Goal: Task Accomplishment & Management: Complete application form

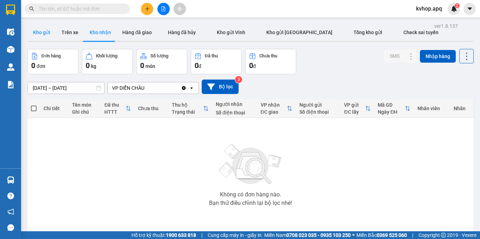
click at [49, 32] on button "Kho gửi" at bounding box center [41, 32] width 28 height 17
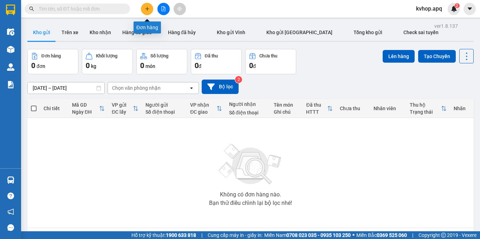
click at [144, 6] on button at bounding box center [147, 9] width 12 height 12
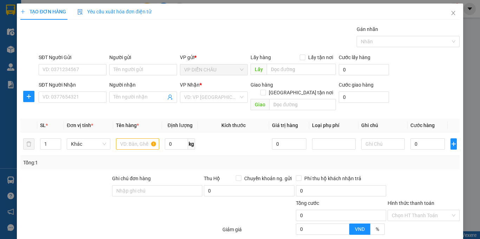
click at [71, 76] on div "SĐT Người Gửi VD: 0371234567" at bounding box center [73, 65] width 68 height 25
click at [70, 72] on input "SĐT Người Gửi" at bounding box center [73, 69] width 68 height 11
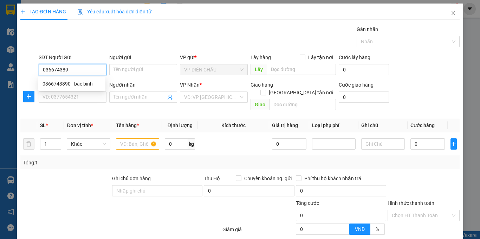
type input "0366743890"
click at [87, 82] on div "0366743890 - bác bình" at bounding box center [72, 84] width 59 height 8
type input "bác bình"
checkbox input "true"
type input "vp dc"
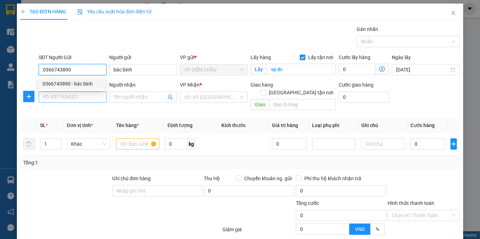
type input "0366743890"
click at [81, 95] on input "SĐT Người Nhận" at bounding box center [73, 96] width 68 height 11
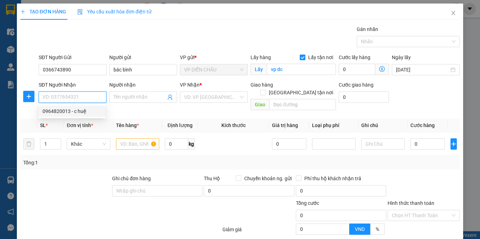
click at [70, 110] on div "0964820013 - c huệ" at bounding box center [72, 111] width 59 height 8
type input "0964820013"
type input "c huệ"
checkbox input "true"
type input "vp"
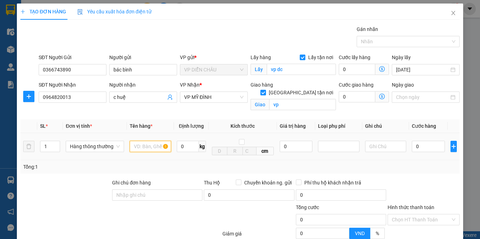
drag, startPoint x: 155, startPoint y: 145, endPoint x: 161, endPoint y: 147, distance: 5.9
click at [155, 145] on input "text" at bounding box center [151, 146] width 42 height 11
type input "d"
type input "đồ khô"
click at [412, 148] on input "0" at bounding box center [428, 146] width 33 height 11
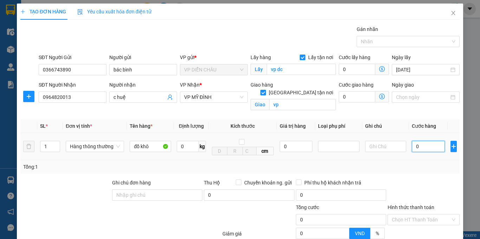
type input "4"
type input "40"
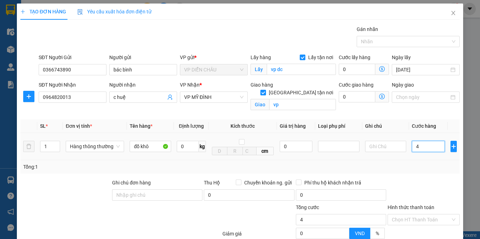
type input "40"
type input "400"
type input "4.000"
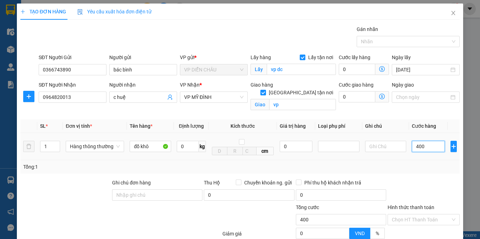
type input "4.000"
type input "40.000"
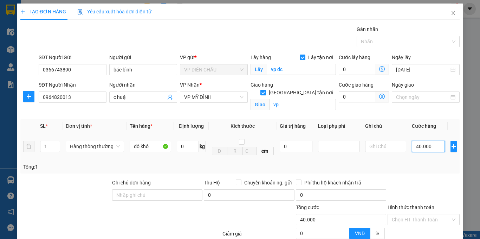
scroll to position [70, 0]
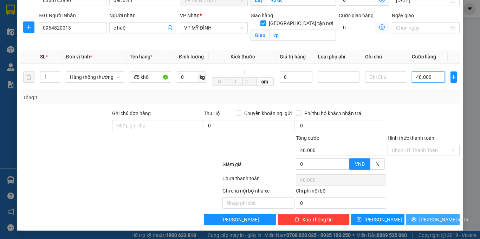
type input "40.000"
click at [430, 216] on span "[PERSON_NAME] và In" at bounding box center [444, 220] width 49 height 8
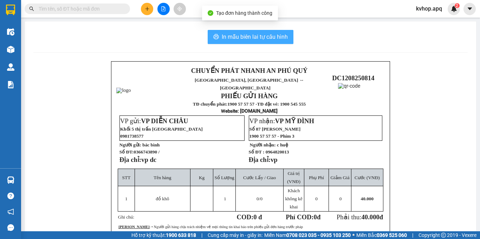
click at [246, 31] on button "In mẫu biên lai tự cấu hình" at bounding box center [251, 37] width 86 height 14
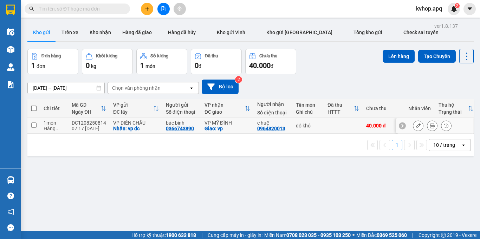
click at [36, 126] on input "checkbox" at bounding box center [33, 124] width 5 height 5
checkbox input "true"
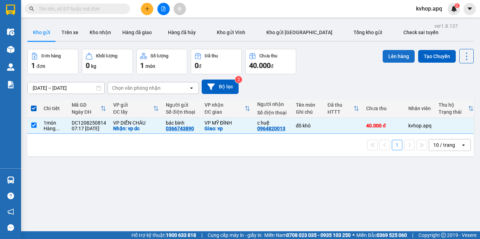
click at [393, 54] on button "Lên hàng" at bounding box center [399, 56] width 32 height 13
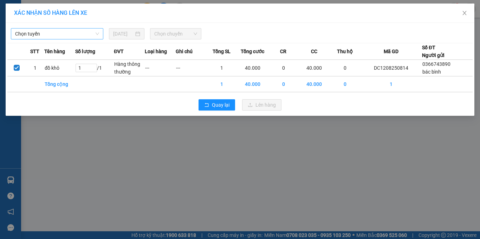
click at [40, 36] on span "Chọn tuyến" at bounding box center [57, 33] width 84 height 11
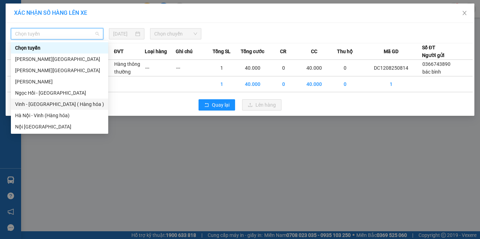
drag, startPoint x: 37, startPoint y: 103, endPoint x: 31, endPoint y: 103, distance: 5.6
click at [35, 103] on div "Vinh - [GEOGRAPHIC_DATA] ( Hàng hóa )" at bounding box center [59, 104] width 89 height 8
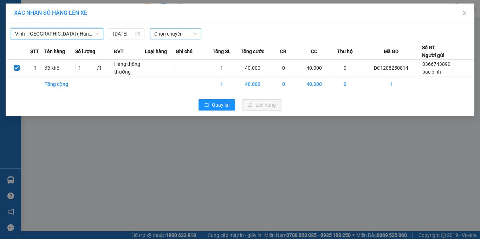
click at [171, 34] on span "Chọn chuyến" at bounding box center [175, 33] width 43 height 11
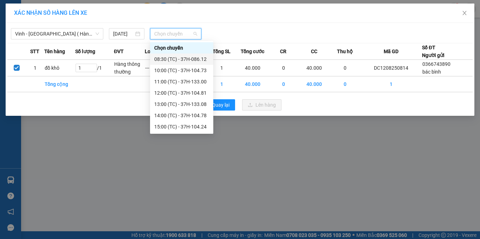
click at [194, 60] on div "08:30 (TC) - 37H-086.12" at bounding box center [181, 59] width 55 height 8
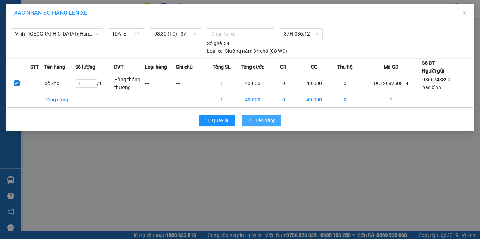
click at [268, 122] on span "Lên hàng" at bounding box center [266, 120] width 20 height 8
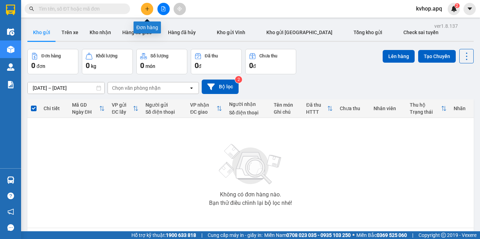
click at [147, 11] on button at bounding box center [147, 9] width 12 height 12
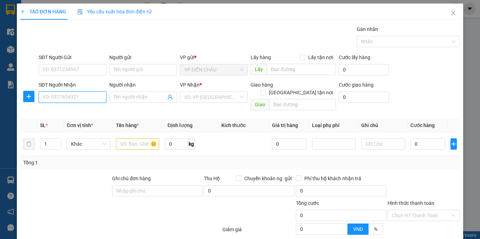
click at [57, 99] on input "SĐT Người Nhận" at bounding box center [73, 96] width 68 height 11
type input "0942242828"
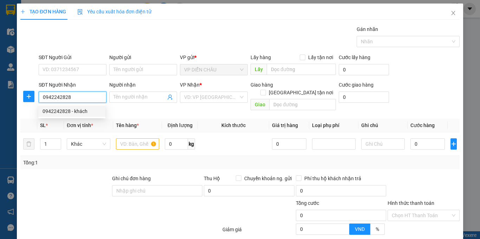
click at [55, 111] on div "0942242828 - khách" at bounding box center [72, 111] width 59 height 8
type input "khách"
checkbox input "true"
type input "vp md"
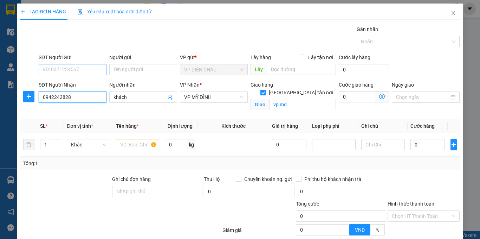
type input "0942242828"
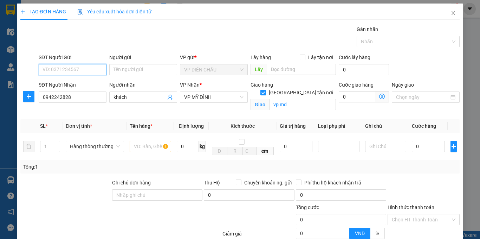
click at [82, 71] on input "SĐT Người Gửi" at bounding box center [73, 69] width 68 height 11
click at [76, 81] on div "0377959681 - anh ba 0985540833" at bounding box center [81, 84] width 76 height 8
type input "0377959681"
type input "anh ba 0985540833"
checkbox input "true"
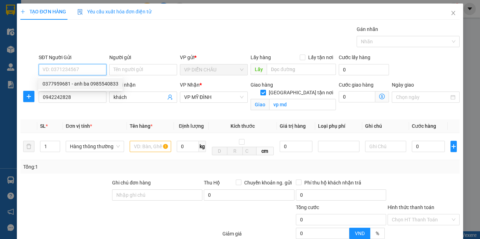
type input "Vp Diễn châu"
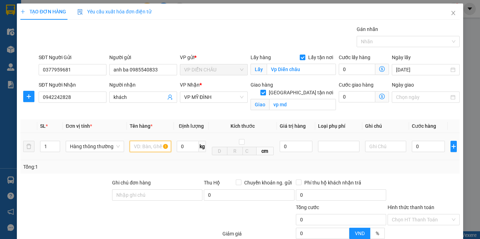
click at [138, 146] on input "text" at bounding box center [151, 146] width 42 height 11
type input "hải sản"
click at [412, 148] on input "0" at bounding box center [428, 146] width 33 height 11
type input "1"
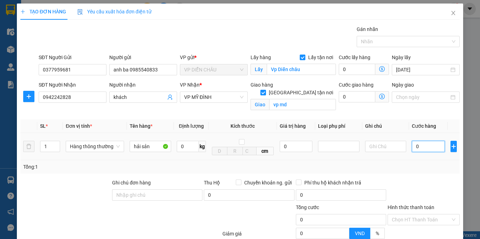
type input "1"
type input "10"
type input "100"
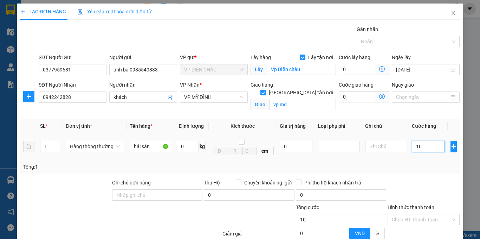
type input "100"
type input "1.000"
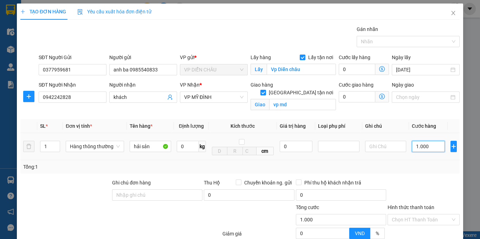
type input "10.000"
type input "100.000"
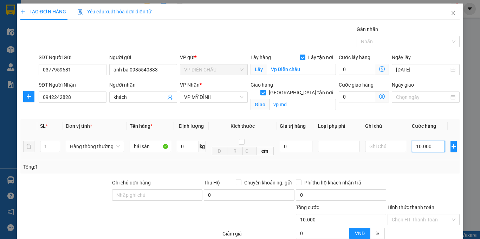
type input "100.000"
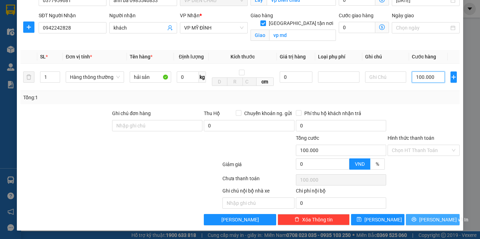
type input "100.000"
click at [431, 222] on span "[PERSON_NAME] và In" at bounding box center [444, 220] width 49 height 8
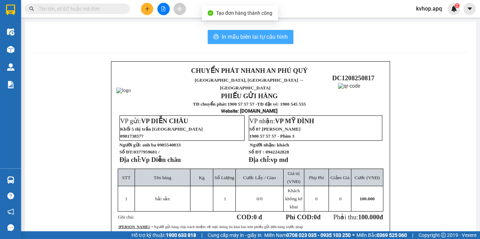
drag, startPoint x: 243, startPoint y: 32, endPoint x: 242, endPoint y: 38, distance: 6.0
click at [243, 33] on span "In mẫu biên lai tự cấu hình" at bounding box center [255, 36] width 66 height 9
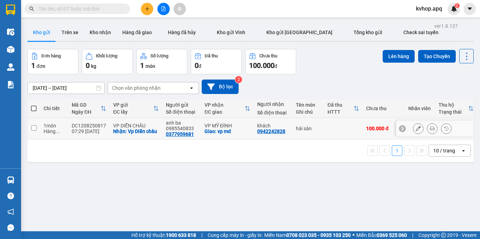
drag, startPoint x: 33, startPoint y: 128, endPoint x: 40, endPoint y: 127, distance: 7.1
click at [34, 128] on input "checkbox" at bounding box center [33, 127] width 5 height 5
checkbox input "true"
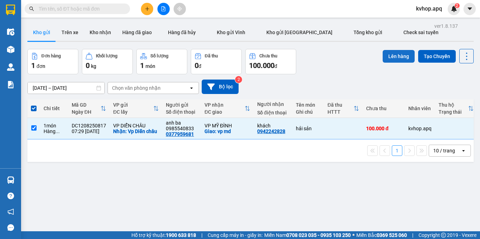
click at [390, 54] on button "Lên hàng" at bounding box center [399, 56] width 32 height 13
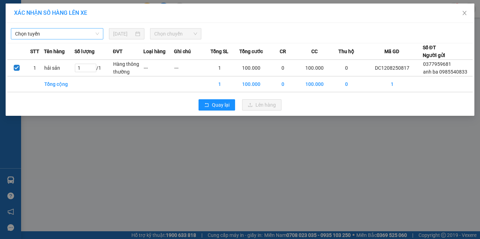
click at [57, 34] on span "Chọn tuyến" at bounding box center [57, 33] width 84 height 11
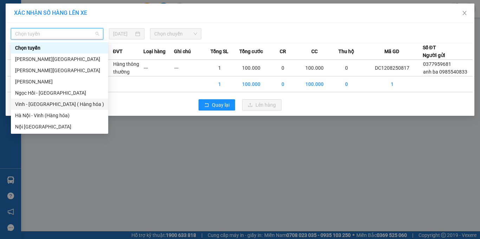
click at [49, 104] on div "Vinh - [GEOGRAPHIC_DATA] ( Hàng hóa )" at bounding box center [59, 104] width 89 height 8
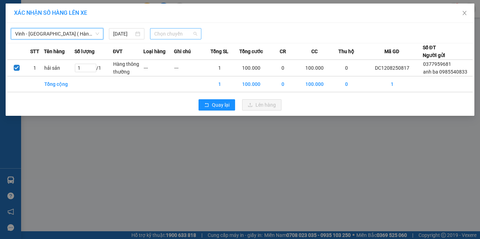
click at [170, 33] on span "Chọn chuyến" at bounding box center [175, 33] width 43 height 11
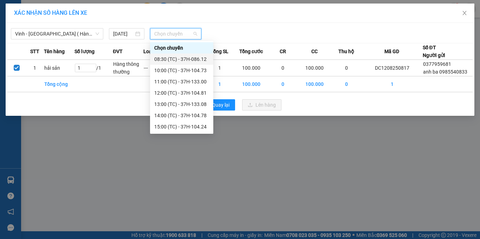
click at [198, 60] on div "08:30 (TC) - 37H-086.12" at bounding box center [181, 59] width 55 height 8
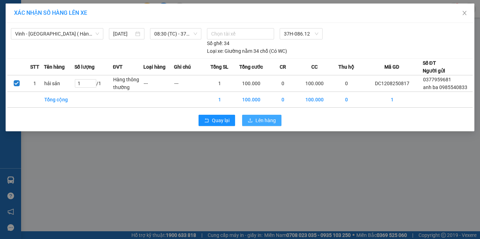
click at [261, 122] on span "Lên hàng" at bounding box center [266, 120] width 20 height 8
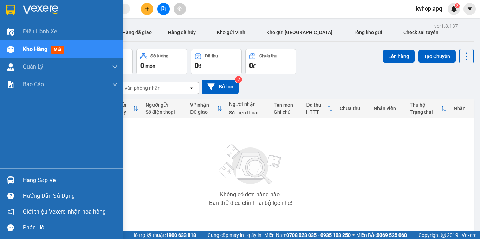
drag, startPoint x: 30, startPoint y: 179, endPoint x: 42, endPoint y: 180, distance: 12.0
click at [31, 179] on div "Hàng sắp về" at bounding box center [70, 180] width 95 height 11
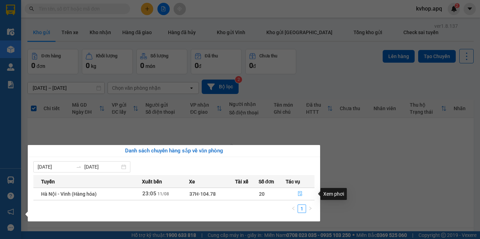
click at [300, 193] on icon "file-done" at bounding box center [300, 193] width 5 height 5
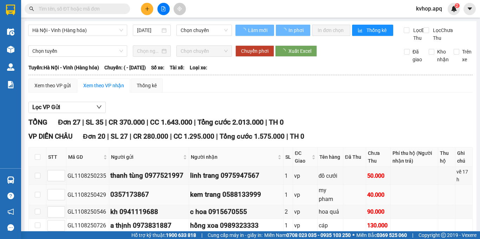
type input "[DATE]"
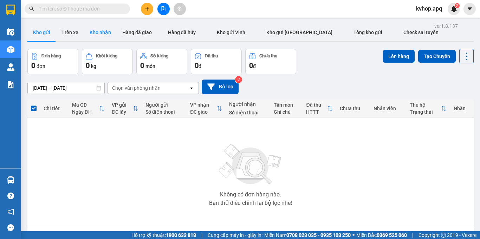
click at [106, 33] on button "Kho nhận" at bounding box center [100, 32] width 33 height 17
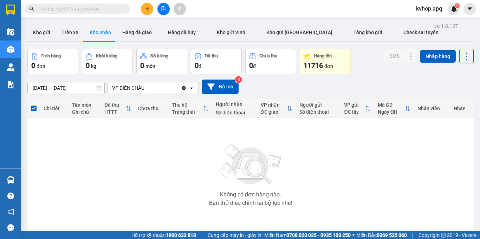
click at [45, 85] on input "[DATE] – [DATE]" at bounding box center [66, 87] width 77 height 11
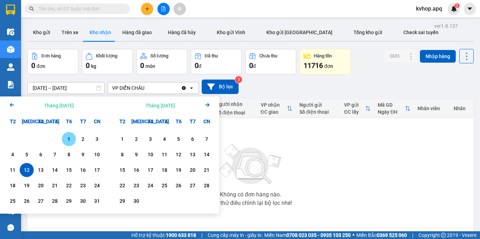
drag, startPoint x: 68, startPoint y: 140, endPoint x: 15, endPoint y: 158, distance: 56.4
click at [68, 140] on div "1" at bounding box center [69, 139] width 10 height 8
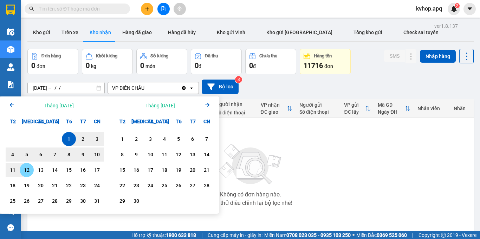
click at [25, 169] on div "12" at bounding box center [27, 170] width 10 height 8
type input "[DATE] – [DATE]"
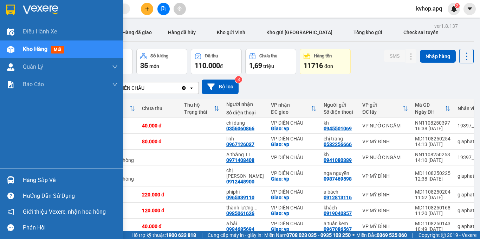
drag, startPoint x: 21, startPoint y: 178, endPoint x: 31, endPoint y: 179, distance: 9.9
click at [23, 178] on div "Hàng sắp về" at bounding box center [61, 180] width 123 height 16
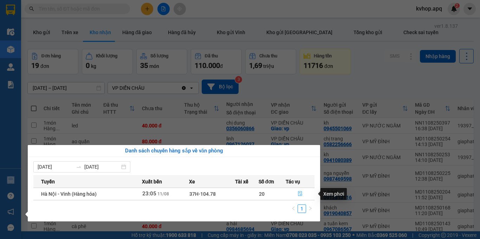
click at [301, 193] on icon "file-done" at bounding box center [300, 193] width 5 height 5
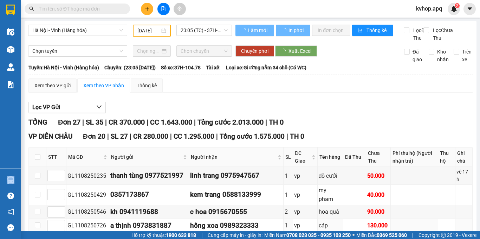
scroll to position [35, 0]
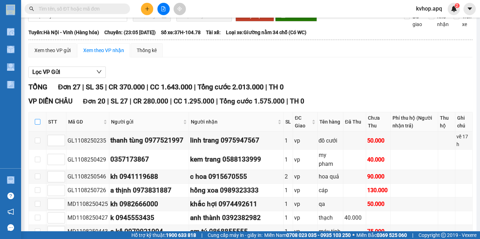
click at [38, 125] on input "checkbox" at bounding box center [38, 122] width 6 height 6
checkbox input "true"
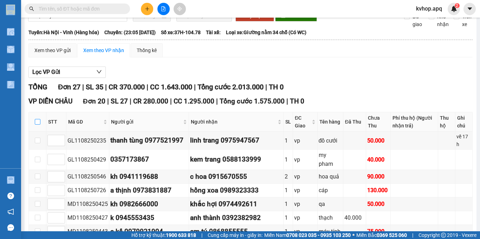
checkbox input "true"
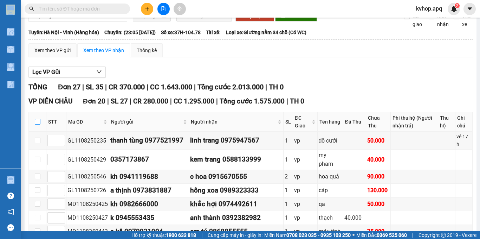
checkbox input "true"
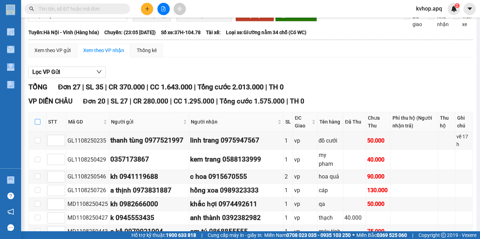
checkbox input "true"
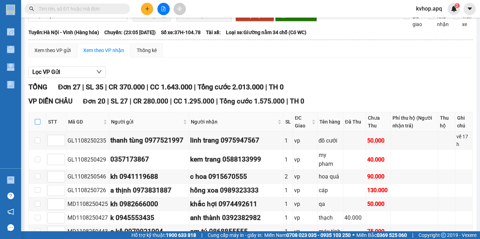
checkbox input "true"
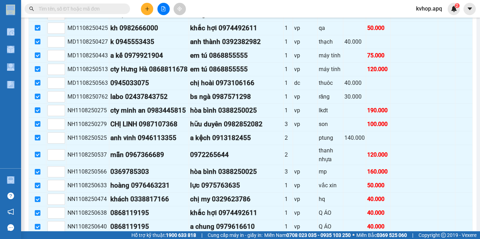
scroll to position [317, 0]
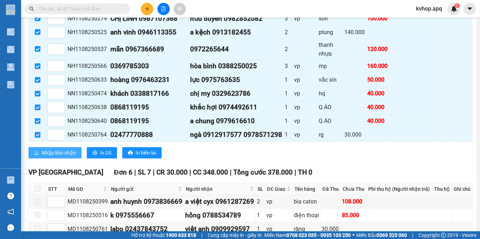
click at [62, 157] on span "Nhập kho nhận" at bounding box center [59, 153] width 34 height 8
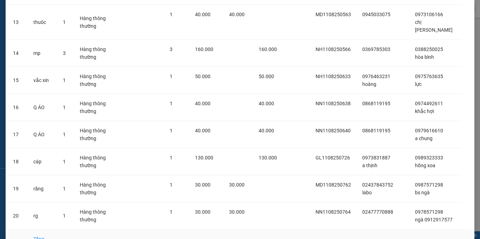
scroll to position [429, 0]
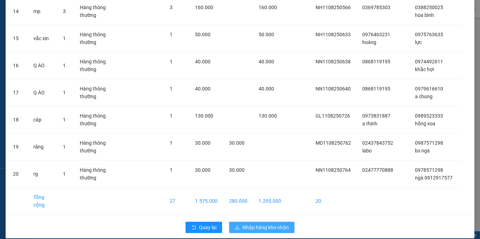
click at [261, 222] on button "Nhập hàng kho nhận" at bounding box center [261, 227] width 65 height 11
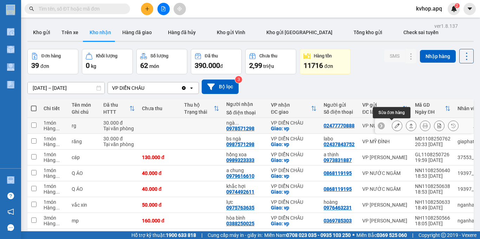
click at [395, 127] on icon at bounding box center [397, 125] width 5 height 5
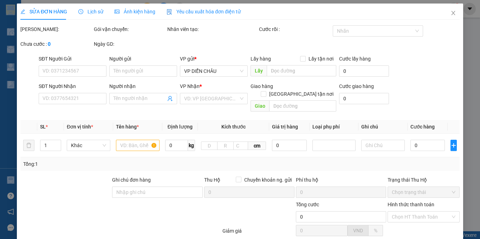
type input "02477770888"
type input "0978571298"
type input "ngà 0912917577"
checkbox input "true"
type input "vp"
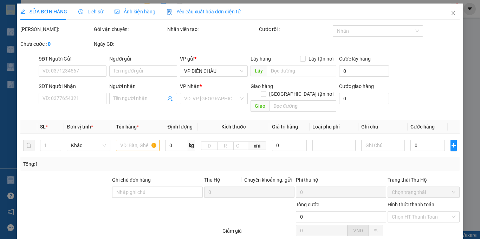
type input "30.000"
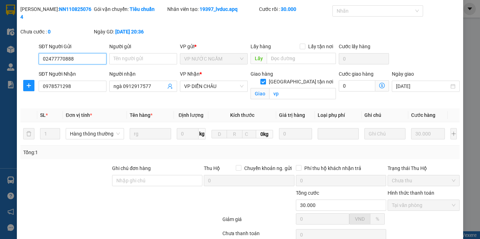
scroll to position [67, 0]
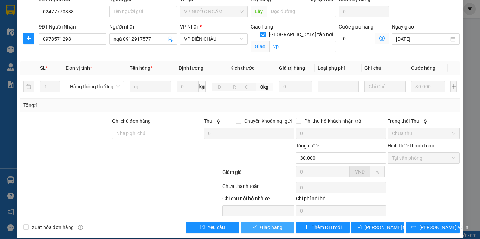
click at [266, 223] on span "Giao hàng" at bounding box center [271, 227] width 23 height 8
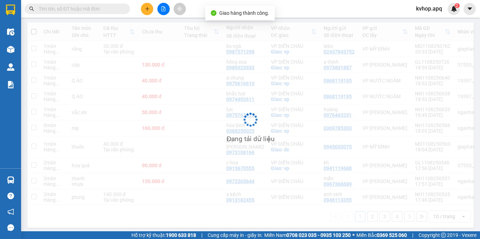
scroll to position [77, 0]
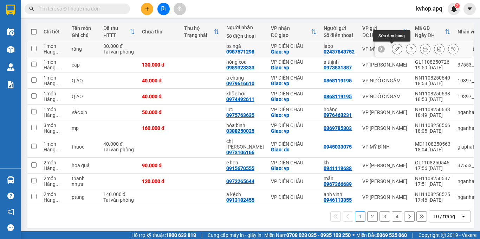
click at [395, 51] on icon at bounding box center [397, 48] width 5 height 5
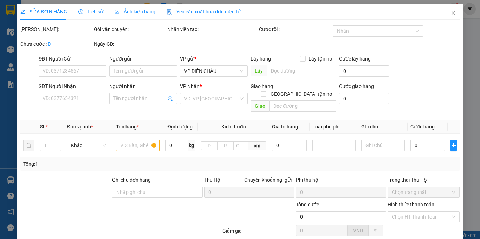
type input "02437843752"
type input "labo"
type input "0987571298"
type input "bs ngà"
checkbox input "true"
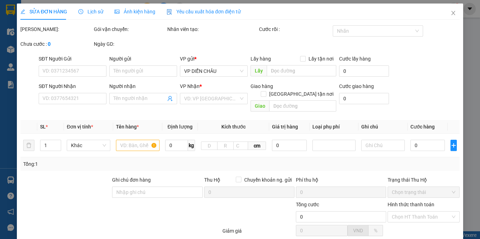
type input "vp"
type input "30.000"
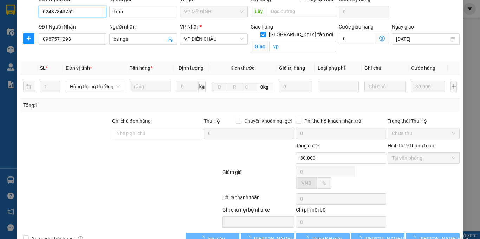
scroll to position [67, 0]
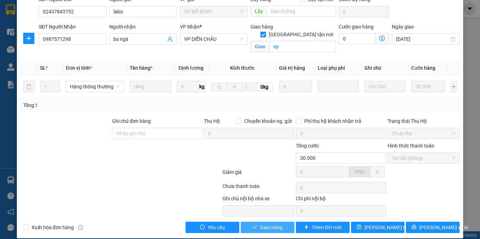
click at [253, 224] on icon "check" at bounding box center [255, 226] width 5 height 5
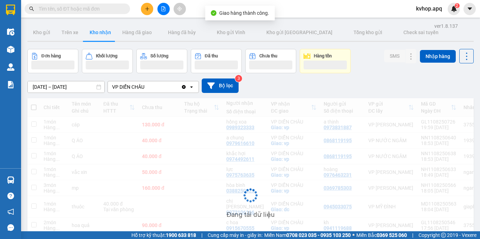
scroll to position [70, 0]
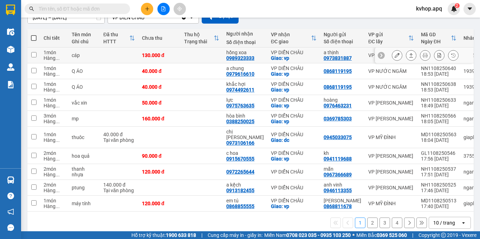
click at [395, 56] on icon at bounding box center [397, 55] width 5 height 5
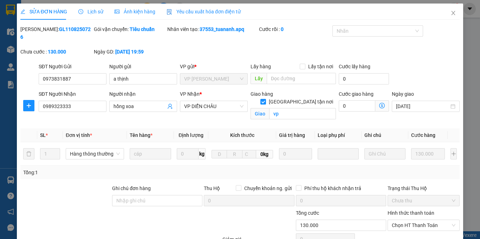
type input "0973831887"
type input "a thịnh"
type input "0989323333"
type input "hồng xoa"
checkbox input "true"
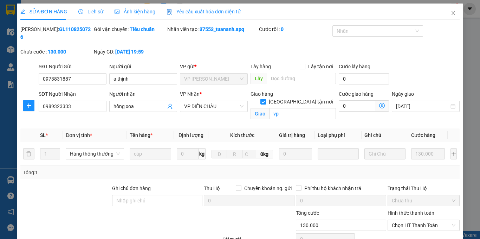
type input "vp"
type input "130.000"
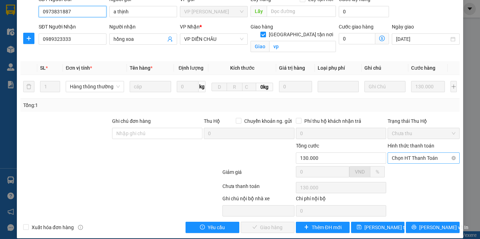
click at [408, 153] on span "Chọn HT Thanh Toán" at bounding box center [424, 158] width 64 height 11
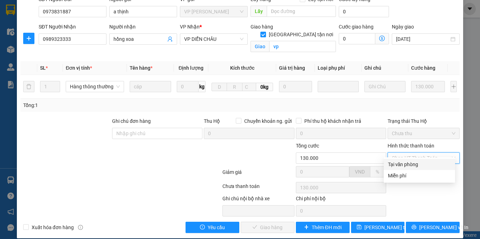
click at [402, 162] on div "Tại văn phòng" at bounding box center [419, 164] width 63 height 8
type input "0"
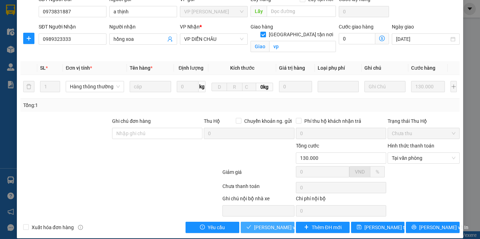
click at [250, 222] on button "[PERSON_NAME] và Giao hàng" at bounding box center [268, 227] width 54 height 11
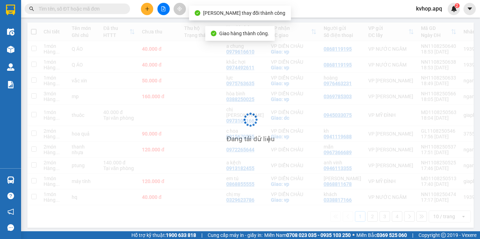
scroll to position [77, 0]
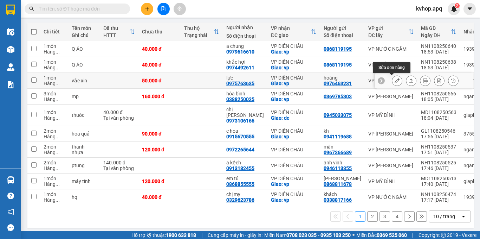
click at [395, 80] on icon at bounding box center [397, 80] width 5 height 5
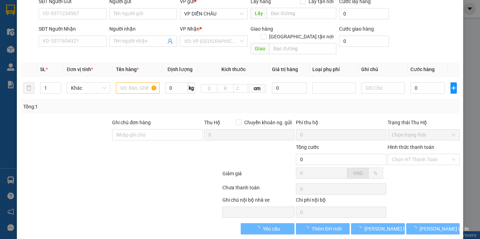
type input "0976463231"
type input "hoàng"
type input "0975763635"
type input "lực"
checkbox input "true"
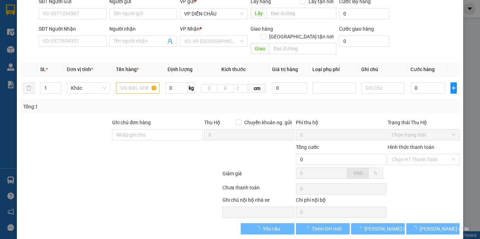
type input "vp"
type input "50.000"
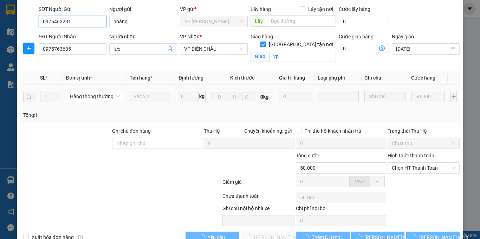
scroll to position [59, 0]
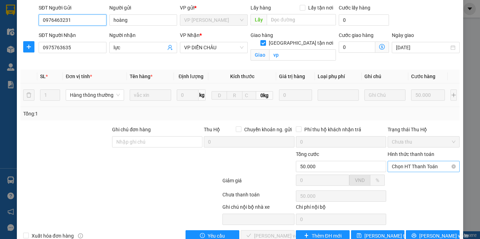
click at [410, 161] on span "Chọn HT Thanh Toán" at bounding box center [424, 166] width 64 height 11
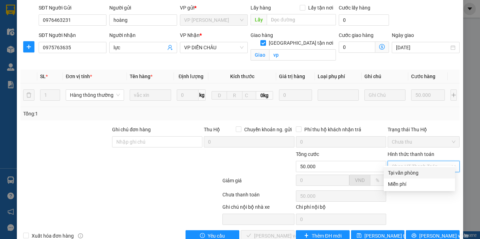
click at [405, 174] on div "Tại văn phòng" at bounding box center [419, 173] width 63 height 8
type input "0"
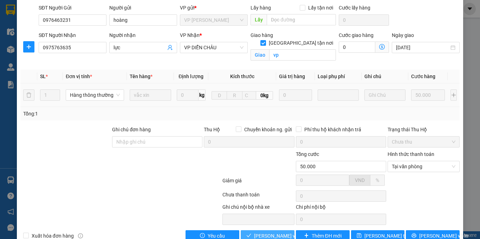
click at [265, 232] on span "[PERSON_NAME] và Giao hàng" at bounding box center [288, 236] width 68 height 8
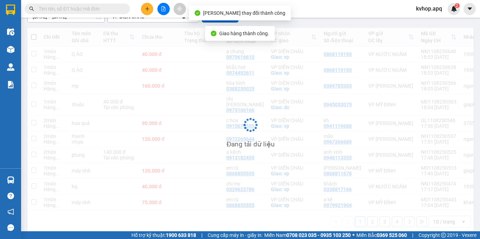
scroll to position [77, 0]
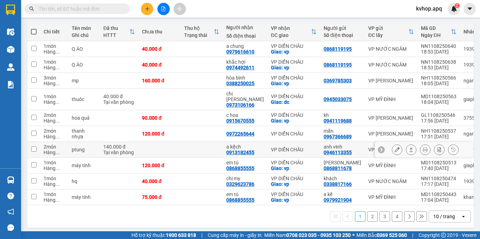
click at [395, 147] on icon at bounding box center [397, 149] width 5 height 5
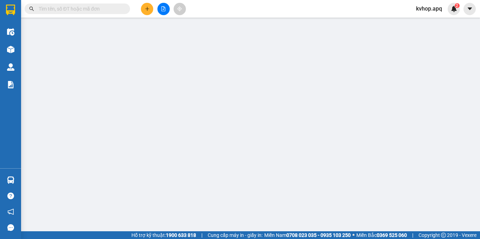
type input "0946113355"
type input "anh vinh"
type input "0913182455"
type input "a kệch"
type input "140.000"
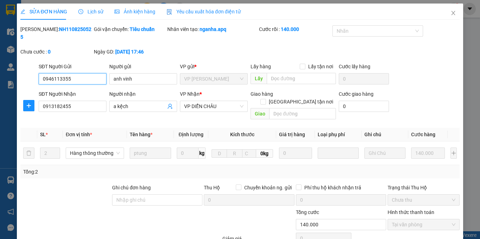
scroll to position [59, 0]
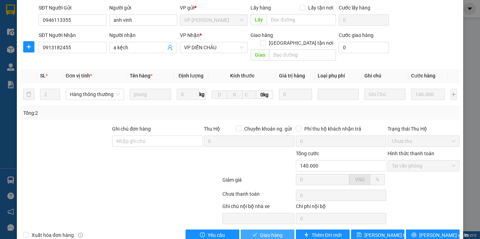
click at [264, 231] on span "Giao hàng" at bounding box center [271, 235] width 23 height 8
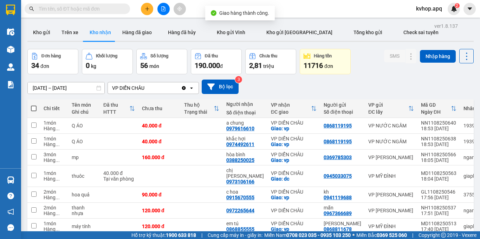
click at [45, 85] on input "[DATE] – [DATE]" at bounding box center [66, 87] width 77 height 11
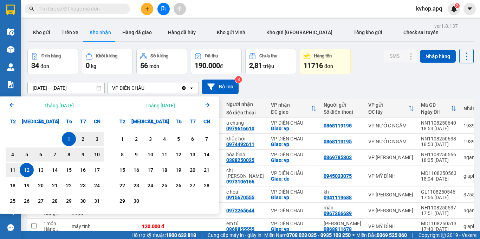
click at [11, 104] on icon "Previous month." at bounding box center [12, 105] width 4 height 4
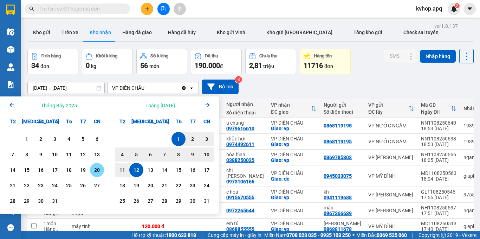
drag, startPoint x: 93, startPoint y: 171, endPoint x: 112, endPoint y: 173, distance: 19.1
click at [94, 171] on div "20" at bounding box center [97, 170] width 10 height 8
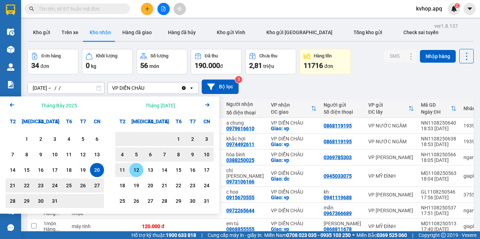
click at [141, 171] on div "12" at bounding box center [136, 170] width 14 height 14
type input "[DATE] – [DATE]"
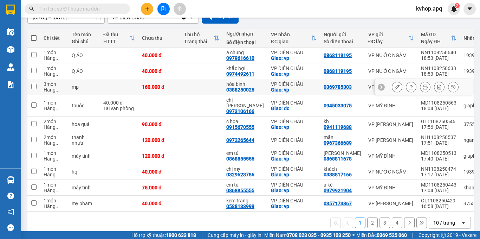
scroll to position [77, 0]
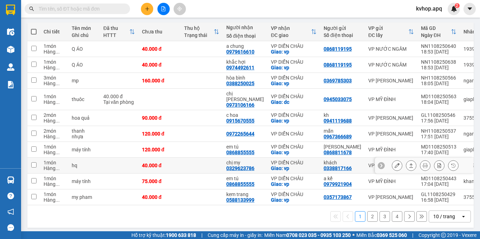
click at [395, 163] on icon at bounding box center [397, 165] width 5 height 5
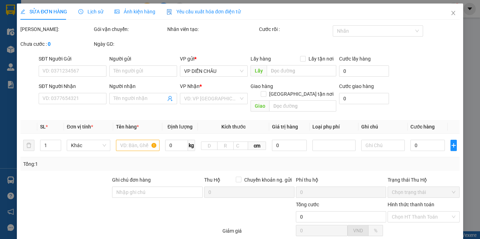
type input "0338817166"
type input "khách"
type input "0329623786"
type input "chị my"
checkbox input "true"
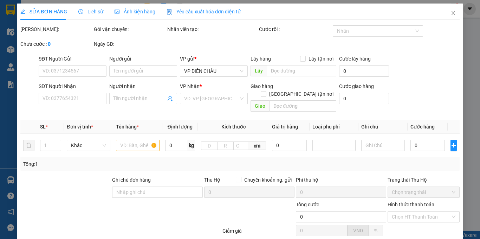
type input "vp"
type input "40.000"
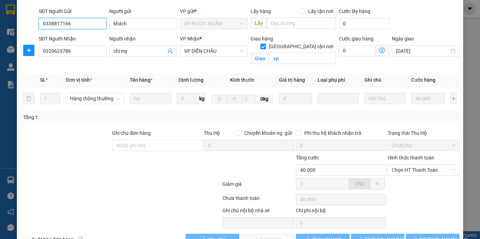
scroll to position [67, 0]
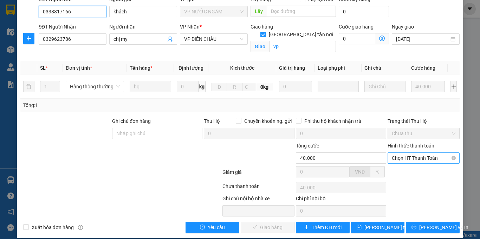
click at [411, 155] on div "Chọn HT Thanh Toán" at bounding box center [424, 157] width 72 height 11
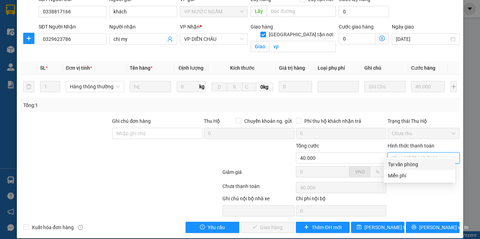
click at [402, 160] on div "Tại văn phòng" at bounding box center [419, 164] width 63 height 8
type input "0"
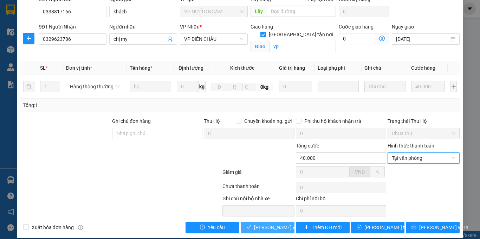
click at [262, 223] on span "[PERSON_NAME] và Giao hàng" at bounding box center [288, 227] width 68 height 8
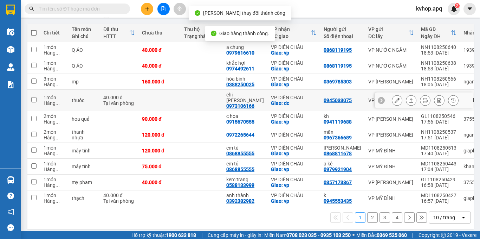
scroll to position [77, 0]
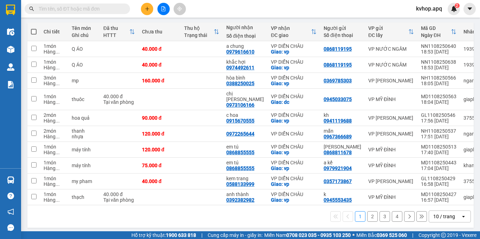
click at [368, 211] on button "2" at bounding box center [373, 216] width 11 height 11
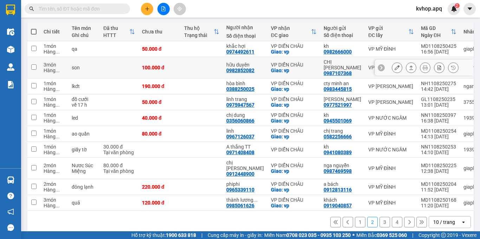
click at [395, 65] on icon at bounding box center [397, 67] width 5 height 5
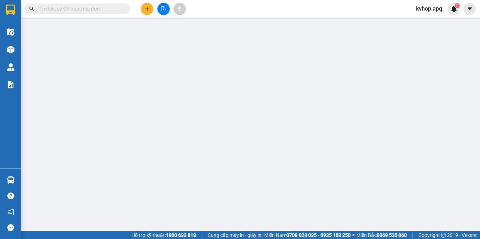
type input "0987107368"
type input "CHỊ [PERSON_NAME]"
type input "0982852082"
type input "hữu duyên"
checkbox input "true"
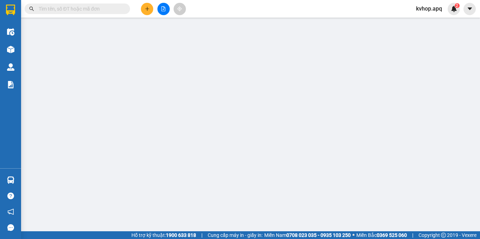
type input "vp"
type input "100.000"
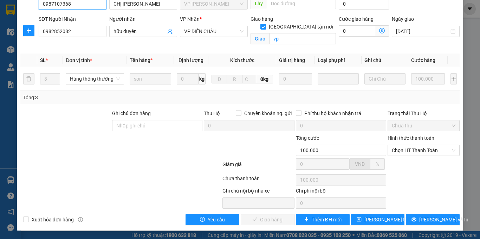
scroll to position [67, 0]
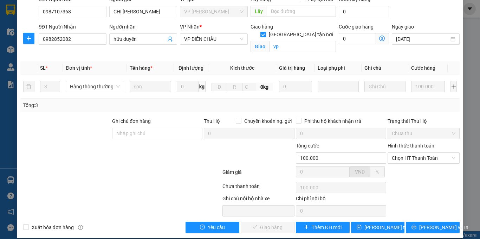
click at [400, 143] on div "Hình thức thanh toán" at bounding box center [424, 147] width 72 height 11
click at [400, 153] on span "Chọn HT Thanh Toán" at bounding box center [424, 158] width 64 height 11
click at [394, 162] on div "Tại văn phòng" at bounding box center [419, 164] width 63 height 8
type input "0"
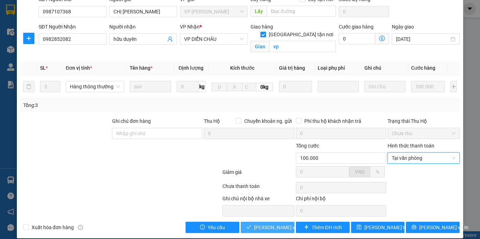
click at [254, 223] on span "[PERSON_NAME] và Giao hàng" at bounding box center [288, 227] width 68 height 8
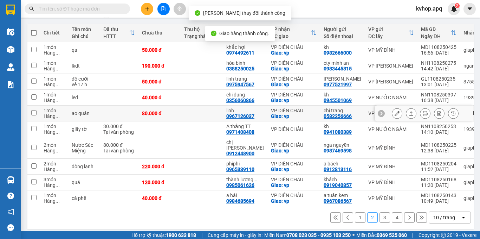
scroll to position [77, 0]
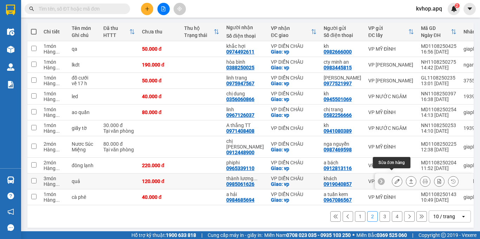
click at [395, 179] on icon at bounding box center [397, 181] width 5 height 5
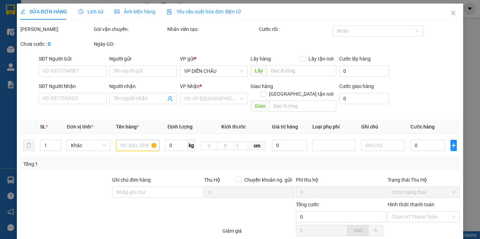
type input "0919040857"
type input "khách"
type input "0985061626"
type input "thành lương 0975775992"
checkbox input "true"
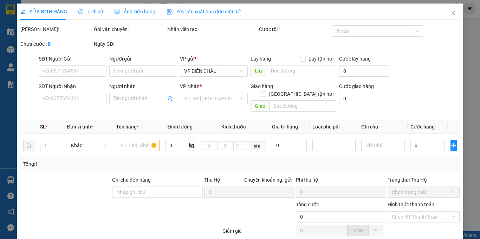
type input "vp"
type input "120.000"
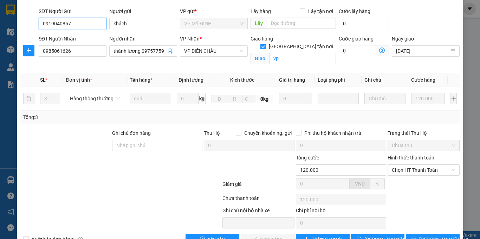
scroll to position [67, 0]
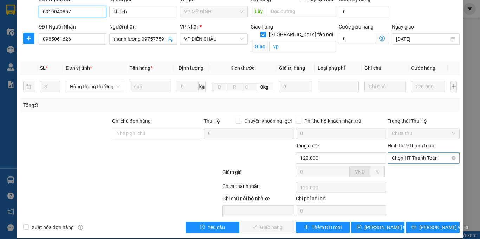
click at [414, 154] on span "Chọn HT Thanh Toán" at bounding box center [424, 158] width 64 height 11
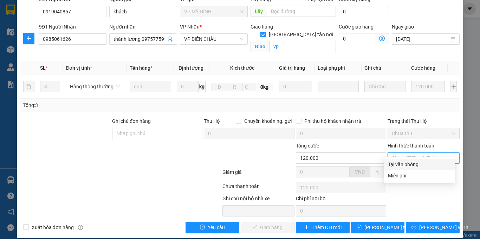
click at [406, 165] on div "Tại văn phòng" at bounding box center [419, 164] width 63 height 8
type input "0"
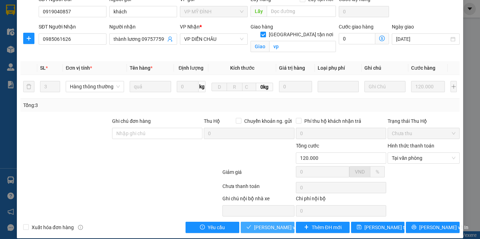
drag, startPoint x: 278, startPoint y: 219, endPoint x: 275, endPoint y: 212, distance: 7.0
click at [277, 223] on span "[PERSON_NAME] và Giao hàng" at bounding box center [288, 227] width 68 height 8
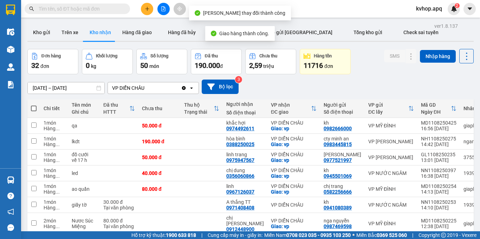
scroll to position [77, 0]
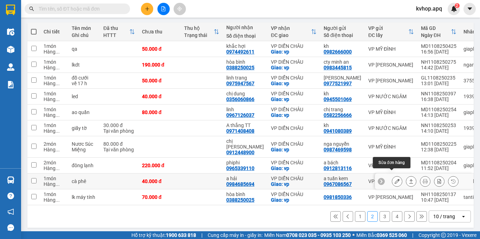
click at [393, 175] on button at bounding box center [398, 181] width 10 height 12
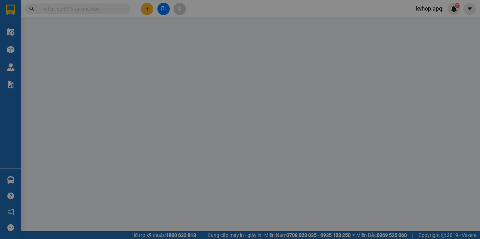
type input "0967086567"
type input "a tuấn kem"
type input "0984685694"
type input "a hải"
checkbox input "true"
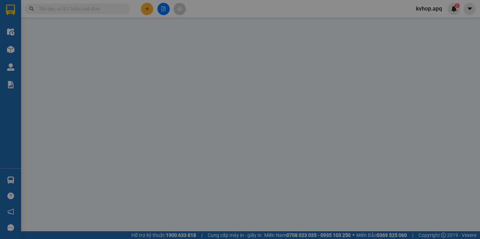
type input "vp"
type input "40.000"
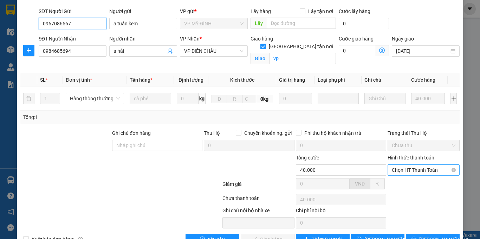
scroll to position [67, 0]
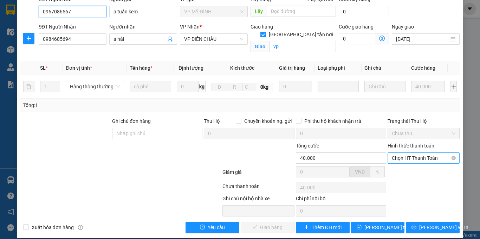
click at [407, 153] on span "Chọn HT Thanh Toán" at bounding box center [424, 158] width 64 height 11
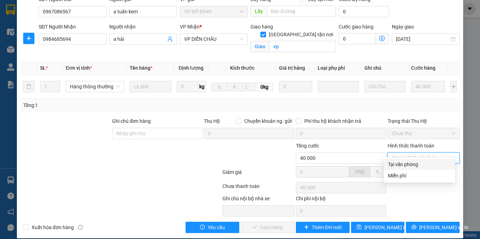
click at [404, 161] on div "Tại văn phòng" at bounding box center [419, 164] width 63 height 8
type input "0"
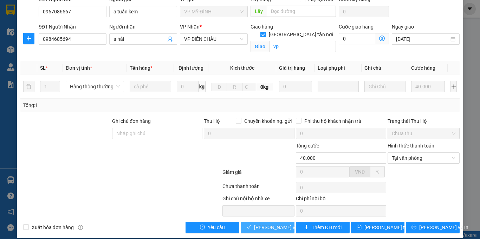
click at [272, 223] on span "[PERSON_NAME] và Giao hàng" at bounding box center [288, 227] width 68 height 8
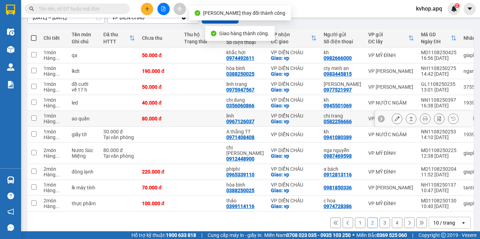
scroll to position [77, 0]
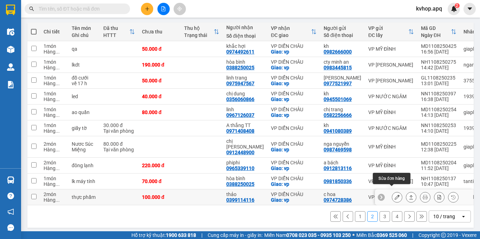
click at [395, 195] on icon at bounding box center [397, 197] width 5 height 5
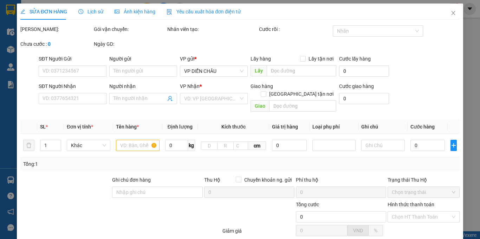
type input "0974728386"
type input "c hoa"
type input "0399114116"
type input "thảo"
checkbox input "true"
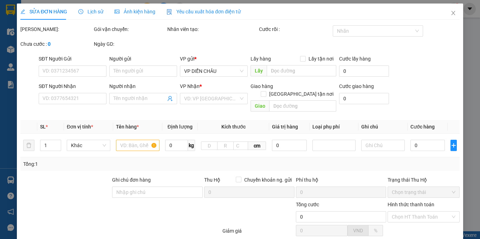
type input "vp"
type input "100.000"
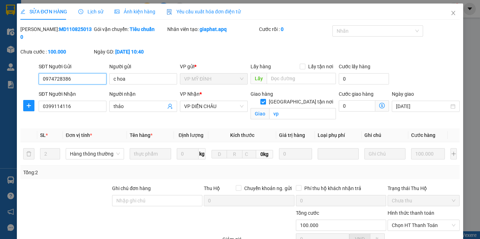
scroll to position [67, 0]
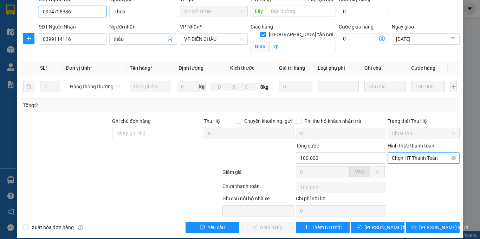
click at [408, 153] on span "Chọn HT Thanh Toán" at bounding box center [424, 158] width 64 height 11
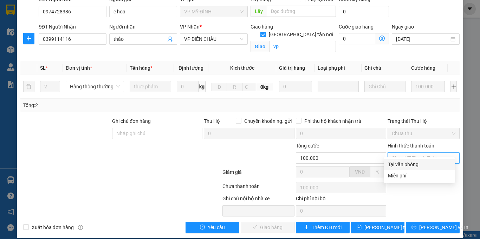
click at [398, 163] on div "Tại văn phòng" at bounding box center [419, 164] width 63 height 8
type input "0"
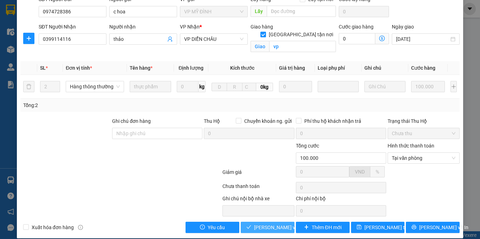
click at [268, 223] on span "[PERSON_NAME] và Giao hàng" at bounding box center [288, 227] width 68 height 8
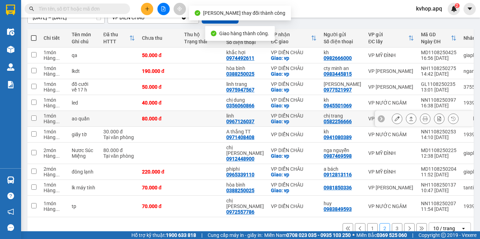
scroll to position [77, 0]
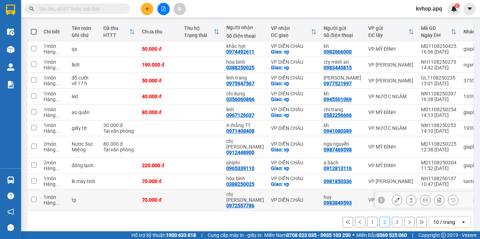
click at [395, 197] on icon at bounding box center [397, 199] width 5 height 5
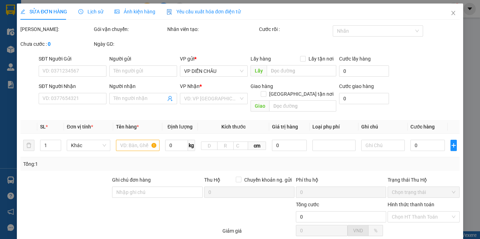
type input "0983849593"
type input "huy"
type input "0972557786"
type input "chị [PERSON_NAME]"
type input "70.000"
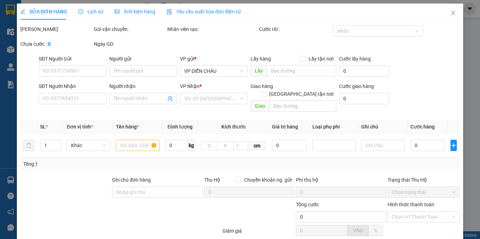
type input "70.000"
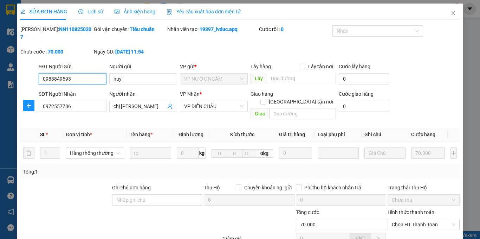
scroll to position [59, 0]
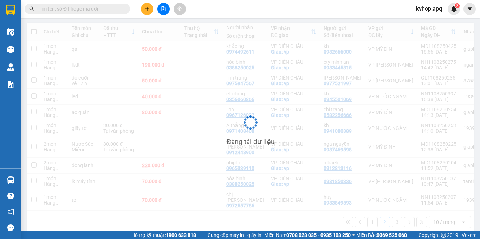
scroll to position [77, 0]
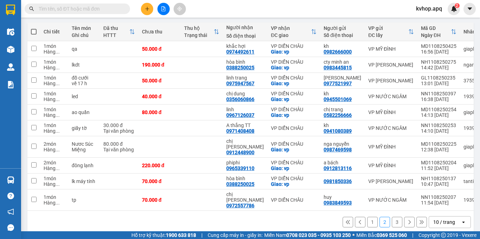
click at [387, 216] on div "1 2 3 10 / trang open" at bounding box center [250, 222] width 441 height 12
click at [392, 217] on button "3" at bounding box center [397, 222] width 11 height 11
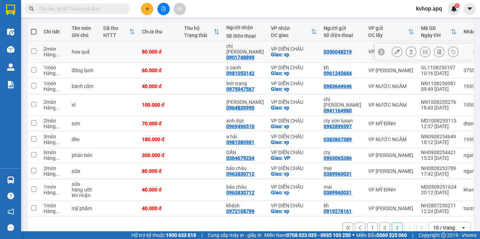
click at [395, 46] on button at bounding box center [398, 52] width 10 height 12
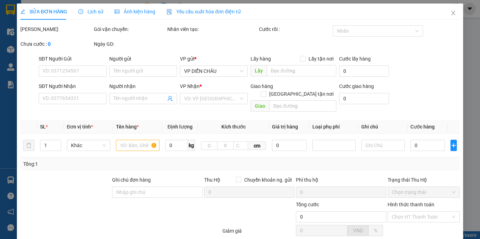
type input "0356048219"
type input "0901748899"
type input "chị [PERSON_NAME]"
checkbox input "true"
type input "vp"
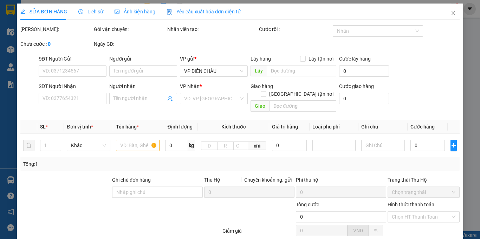
type input "80.000"
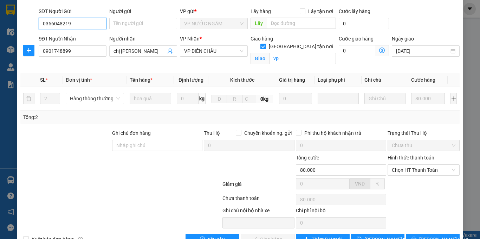
scroll to position [67, 0]
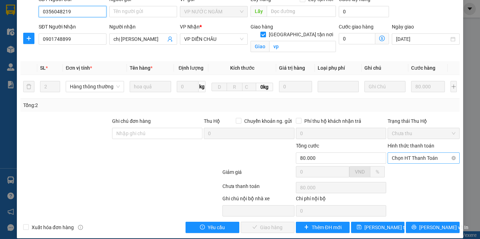
click at [418, 153] on span "Chọn HT Thanh Toán" at bounding box center [424, 158] width 64 height 11
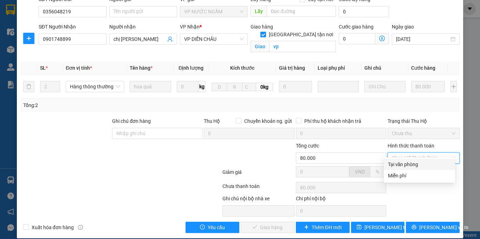
drag, startPoint x: 407, startPoint y: 164, endPoint x: 406, endPoint y: 168, distance: 3.9
click at [407, 165] on div "Tại văn phòng" at bounding box center [419, 164] width 63 height 8
type input "0"
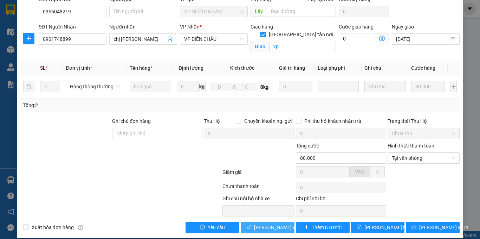
click at [261, 224] on button "[PERSON_NAME] và Giao hàng" at bounding box center [268, 227] width 54 height 11
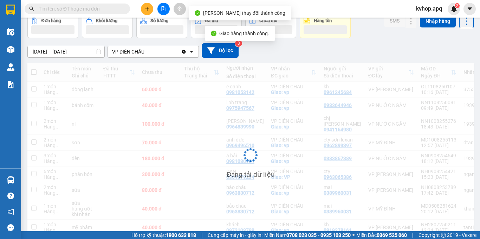
scroll to position [65, 0]
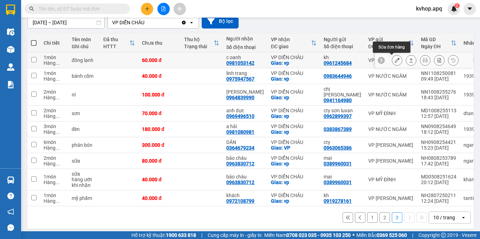
click at [395, 61] on icon at bounding box center [397, 60] width 5 height 5
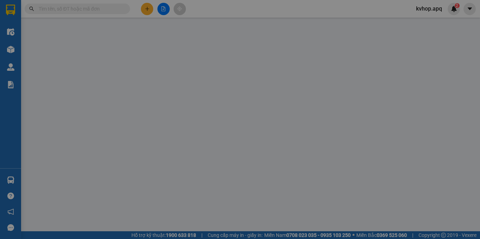
type input "0961245684"
type input "kh"
type input "0981053142"
type input "c oanh"
checkbox input "true"
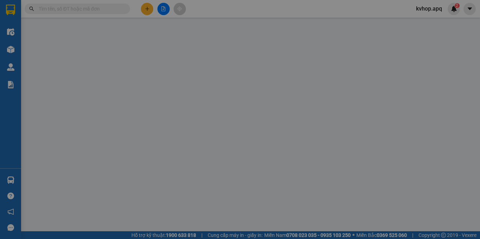
type input "vp"
type input "60.000"
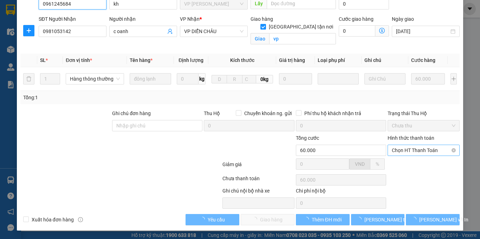
drag, startPoint x: 408, startPoint y: 138, endPoint x: 402, endPoint y: 151, distance: 14.0
click at [408, 138] on div "Hình thức thanh toán Chọn HT Thanh Toán" at bounding box center [424, 146] width 72 height 25
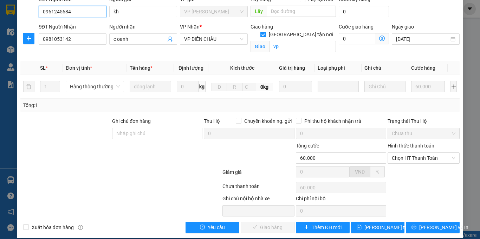
click at [400, 157] on div "Hình thức thanh toán Chọn HT Thanh Toán" at bounding box center [424, 154] width 72 height 25
drag, startPoint x: 405, startPoint y: 151, endPoint x: 406, endPoint y: 157, distance: 6.0
click at [406, 153] on span "Chọn HT Thanh Toán" at bounding box center [424, 158] width 64 height 11
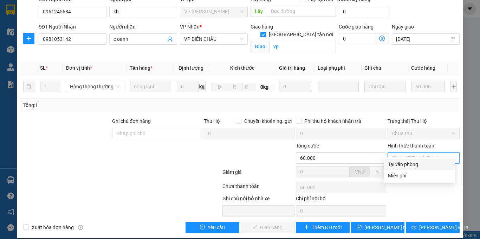
drag, startPoint x: 402, startPoint y: 163, endPoint x: 378, endPoint y: 170, distance: 24.2
click at [401, 165] on div "Tại văn phòng" at bounding box center [419, 164] width 63 height 8
type input "0"
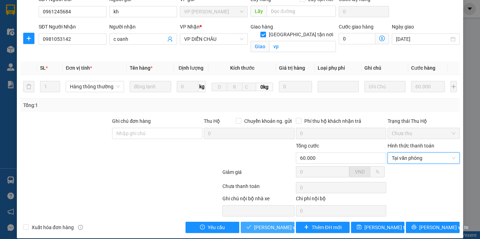
click at [254, 223] on span "[PERSON_NAME] và Giao hàng" at bounding box center [288, 227] width 68 height 8
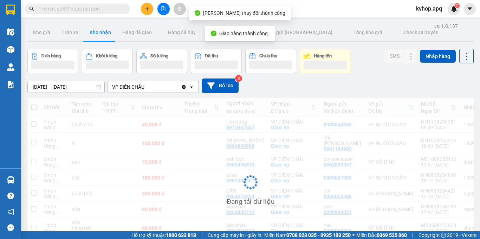
scroll to position [50, 0]
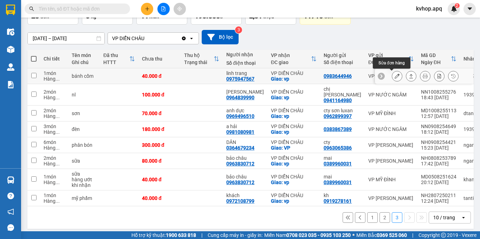
click at [395, 76] on icon at bounding box center [397, 76] width 5 height 5
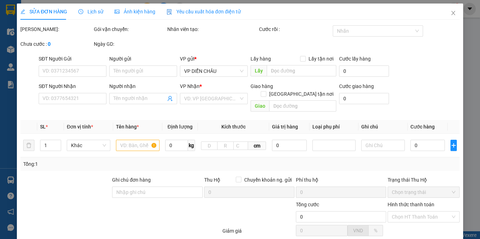
type input "0983644946"
type input "0975947567"
type input "linh trang"
checkbox input "true"
type input "vp"
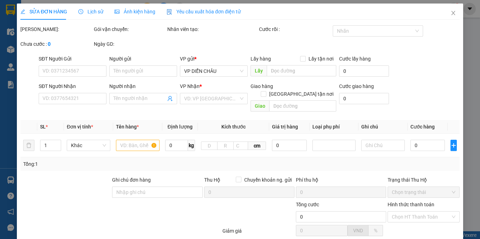
type input "40.000"
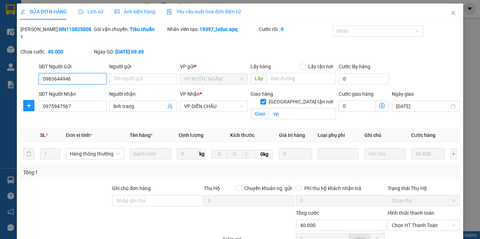
scroll to position [65, 0]
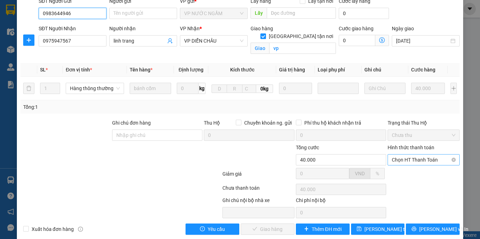
click at [402, 155] on span "Chọn HT Thanh Toán" at bounding box center [424, 159] width 64 height 11
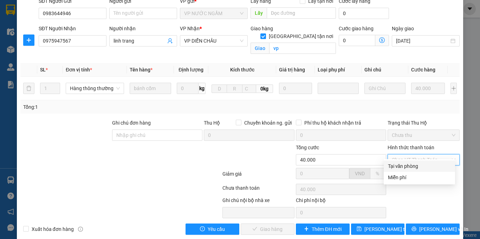
drag, startPoint x: 397, startPoint y: 167, endPoint x: 367, endPoint y: 179, distance: 32.7
click at [396, 167] on div "Tại văn phòng" at bounding box center [419, 166] width 63 height 8
type input "0"
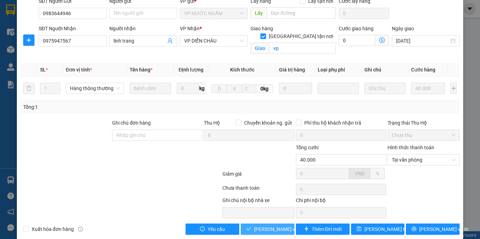
click at [247, 226] on icon "check" at bounding box center [249, 228] width 5 height 5
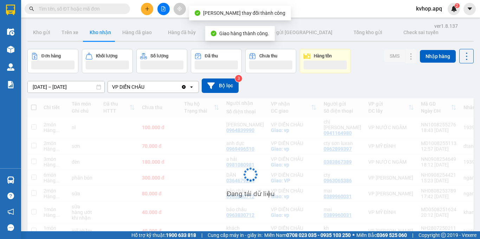
scroll to position [34, 0]
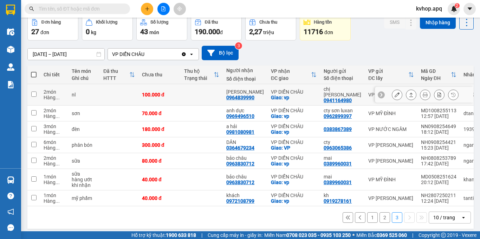
click at [395, 93] on icon at bounding box center [397, 94] width 5 height 5
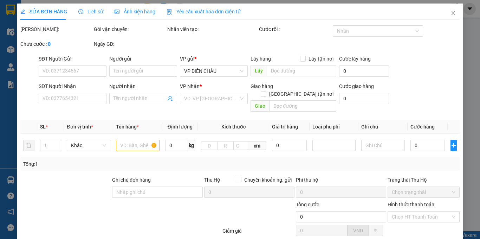
type input "0941164980"
type input "chị [PERSON_NAME]"
type input "0964839990"
type input "[PERSON_NAME]"
checkbox input "true"
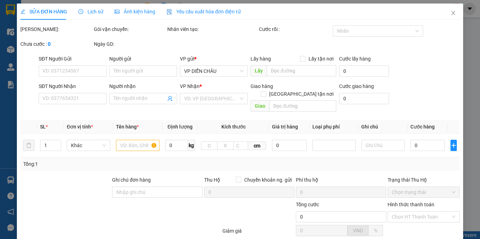
type input "vp"
type input "100.000"
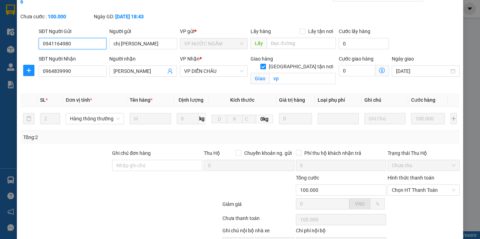
scroll to position [67, 0]
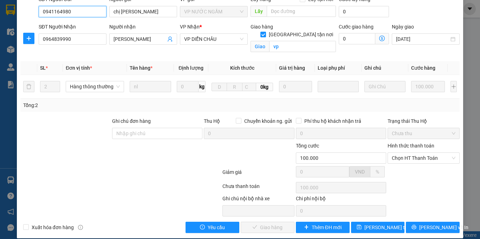
drag, startPoint x: 402, startPoint y: 151, endPoint x: 399, endPoint y: 159, distance: 8.5
click at [401, 153] on span "Chọn HT Thanh Toán" at bounding box center [424, 158] width 64 height 11
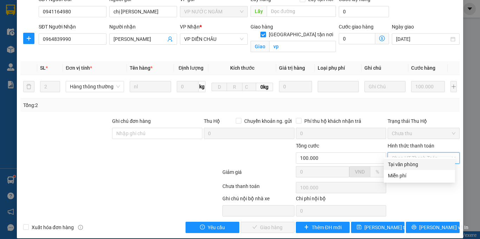
click at [396, 164] on div "Tại văn phòng" at bounding box center [419, 164] width 63 height 8
type input "0"
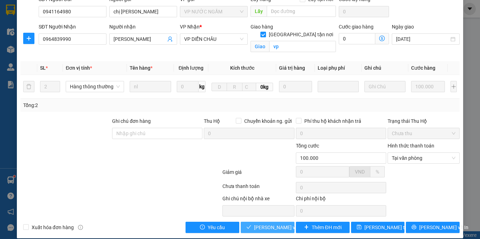
drag, startPoint x: 263, startPoint y: 219, endPoint x: 242, endPoint y: 209, distance: 23.0
click at [263, 223] on span "[PERSON_NAME] và Giao hàng" at bounding box center [288, 227] width 68 height 8
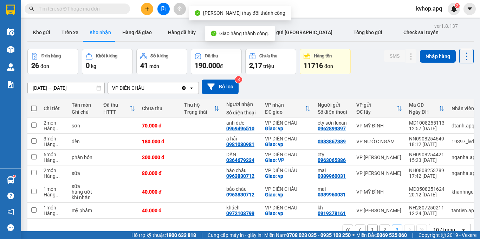
scroll to position [32, 0]
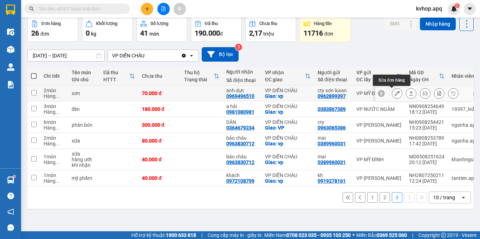
click at [395, 93] on icon at bounding box center [397, 93] width 5 height 5
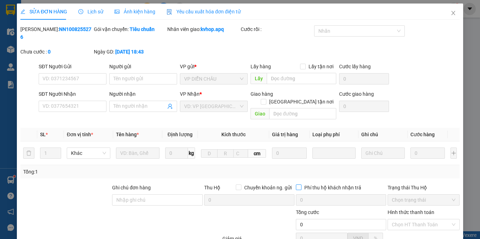
type input "0962899397"
type input "cty sơn luxan"
type input "0969496510"
type input "anh dực"
checkbox input "true"
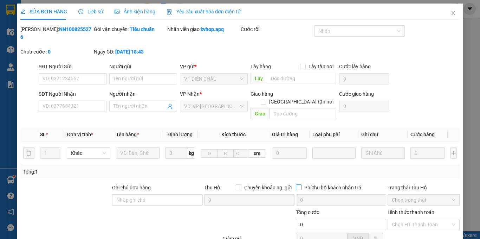
type input "vp"
type input "70.000"
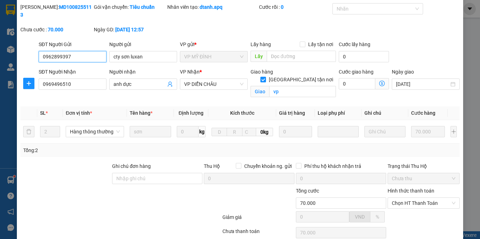
scroll to position [67, 0]
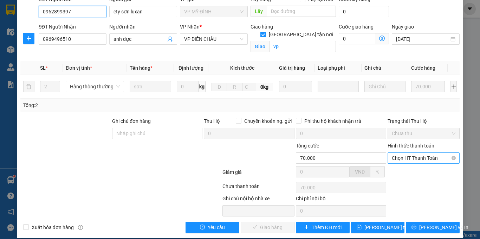
click at [424, 154] on span "Chọn HT Thanh Toán" at bounding box center [424, 158] width 64 height 11
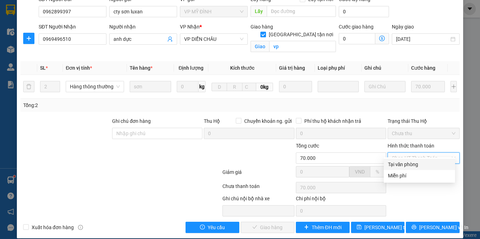
drag, startPoint x: 410, startPoint y: 165, endPoint x: 313, endPoint y: 186, distance: 99.5
click at [408, 166] on div "Tại văn phòng" at bounding box center [419, 164] width 63 height 8
type input "0"
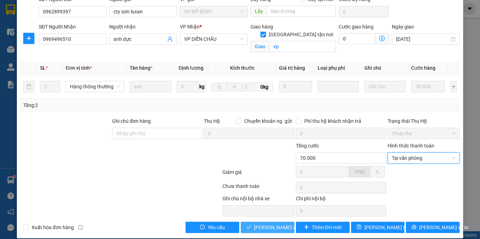
click at [255, 223] on span "[PERSON_NAME] và Giao hàng" at bounding box center [288, 227] width 68 height 8
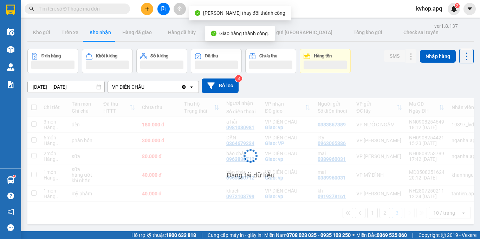
scroll to position [32, 0]
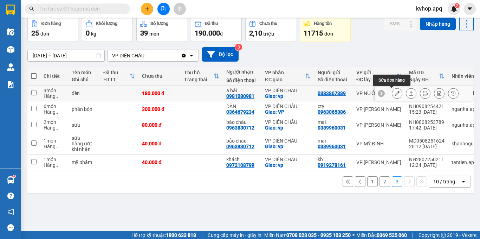
click at [395, 93] on icon at bounding box center [397, 93] width 5 height 5
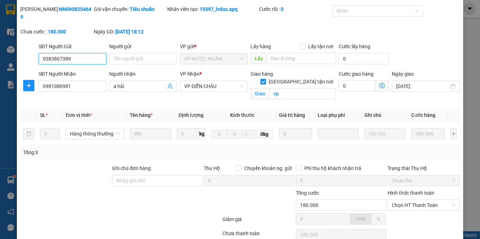
scroll to position [67, 0]
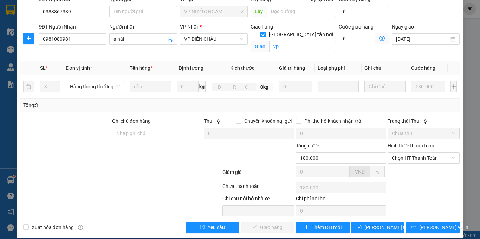
drag, startPoint x: 403, startPoint y: 141, endPoint x: 400, endPoint y: 151, distance: 10.3
click at [402, 142] on div "Hình thức thanh toán" at bounding box center [424, 147] width 72 height 11
click at [400, 153] on span "Chọn HT Thanh Toán" at bounding box center [424, 158] width 64 height 11
click at [396, 162] on div "Tại văn phòng" at bounding box center [419, 164] width 63 height 8
click at [269, 223] on span "[PERSON_NAME] và Giao hàng" at bounding box center [288, 227] width 68 height 8
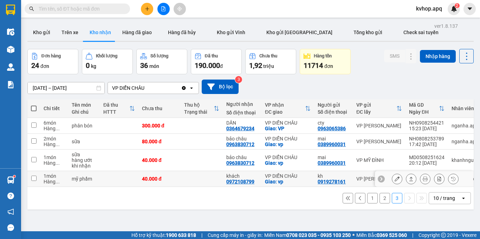
scroll to position [32, 0]
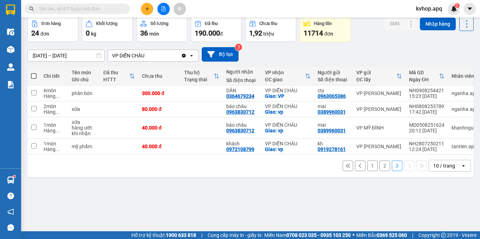
click at [369, 170] on button "1" at bounding box center [373, 165] width 11 height 11
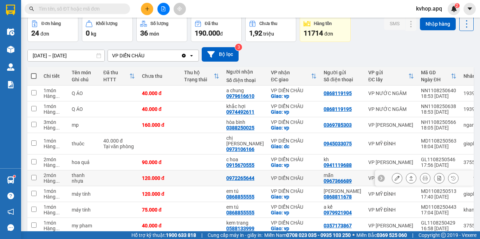
scroll to position [77, 0]
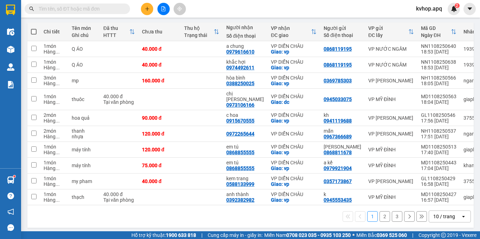
click at [380, 212] on button "2" at bounding box center [385, 216] width 11 height 11
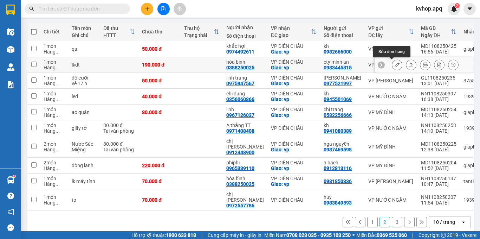
click at [395, 62] on button at bounding box center [398, 65] width 10 height 12
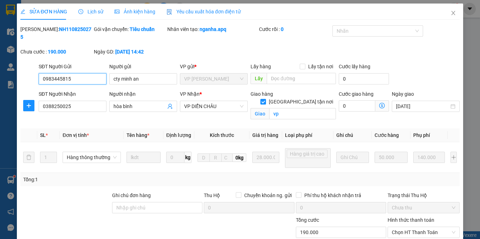
scroll to position [82, 0]
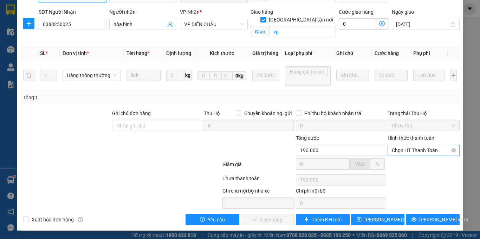
click at [401, 152] on span "Chọn HT Thanh Toán" at bounding box center [424, 150] width 64 height 11
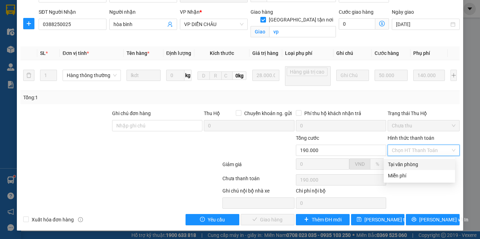
click at [398, 164] on div "Tại văn phòng" at bounding box center [419, 164] width 63 height 8
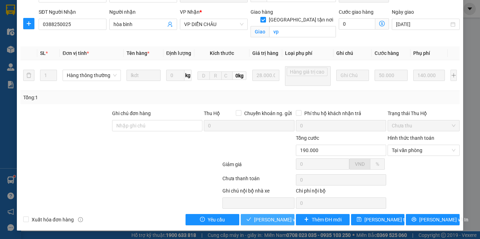
click at [254, 222] on span "[PERSON_NAME] và Giao hàng" at bounding box center [288, 220] width 68 height 8
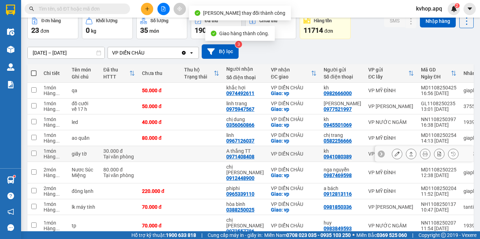
scroll to position [77, 0]
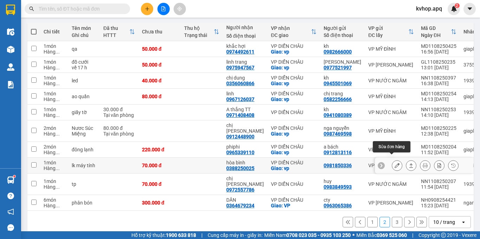
click at [395, 163] on icon at bounding box center [397, 165] width 5 height 5
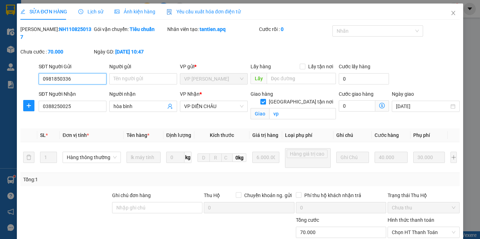
scroll to position [82, 0]
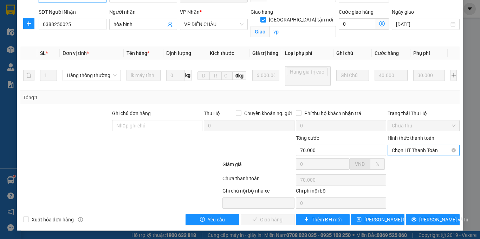
click at [406, 150] on span "Chọn HT Thanh Toán" at bounding box center [424, 150] width 64 height 11
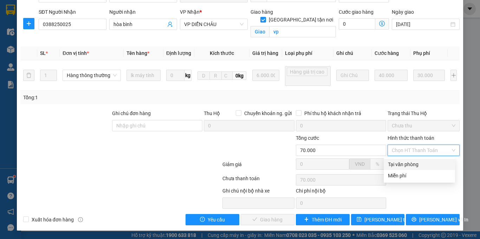
click at [399, 166] on div "Tại văn phòng" at bounding box center [419, 164] width 63 height 8
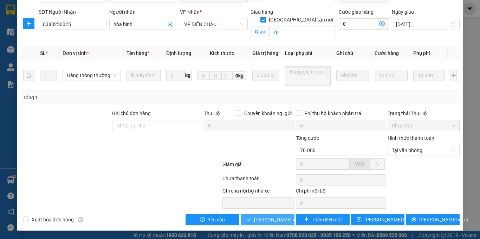
drag, startPoint x: 266, startPoint y: 218, endPoint x: 242, endPoint y: 217, distance: 24.0
click at [265, 218] on span "[PERSON_NAME] và Giao hàng" at bounding box center [288, 220] width 68 height 8
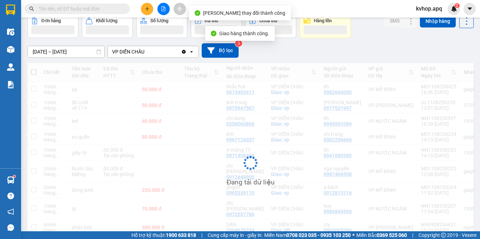
scroll to position [70, 0]
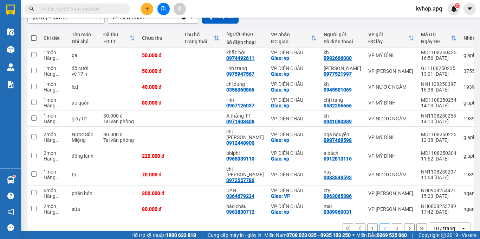
click at [392, 223] on button "3" at bounding box center [397, 228] width 11 height 11
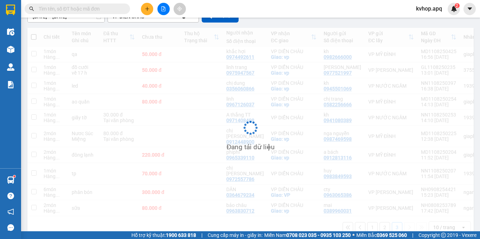
scroll to position [32, 0]
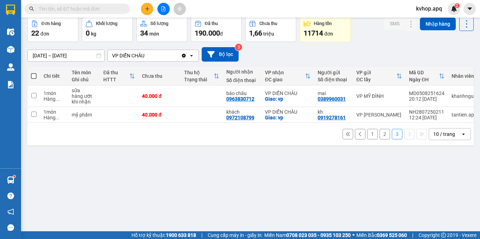
click at [380, 136] on button "2" at bounding box center [385, 134] width 11 height 11
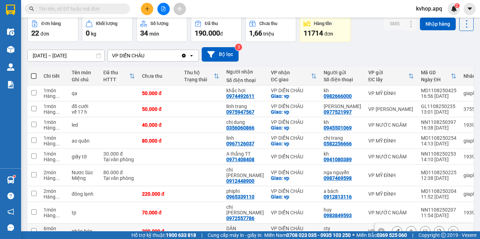
scroll to position [77, 0]
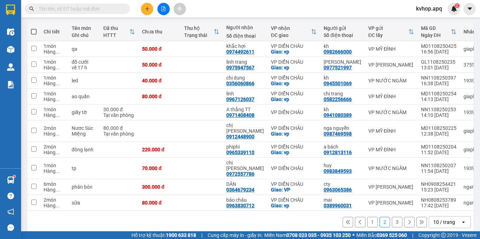
drag, startPoint x: 365, startPoint y: 214, endPoint x: 362, endPoint y: 211, distance: 4.3
click at [368, 217] on button "1" at bounding box center [373, 222] width 11 height 11
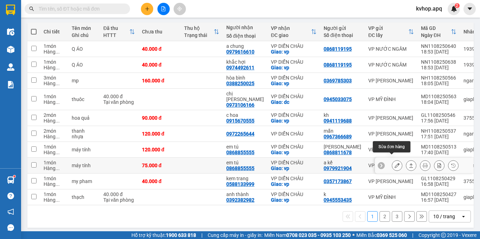
click at [393, 160] on button at bounding box center [398, 165] width 10 height 12
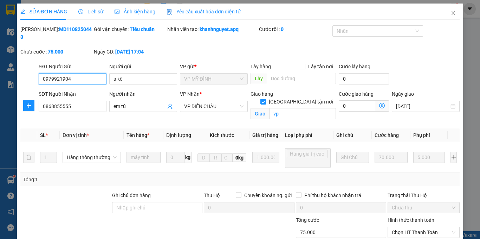
scroll to position [55, 0]
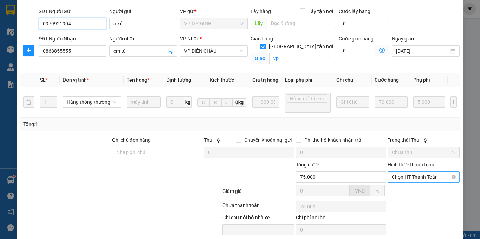
click at [397, 176] on span "Chọn HT Thanh Toán" at bounding box center [424, 177] width 64 height 11
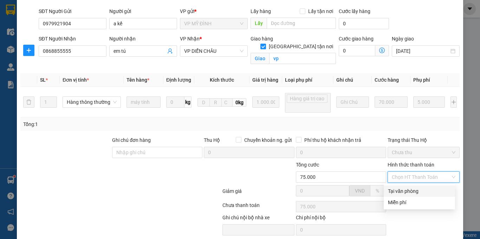
drag, startPoint x: 395, startPoint y: 187, endPoint x: 382, endPoint y: 214, distance: 29.4
click at [395, 188] on div "Tại văn phòng" at bounding box center [419, 191] width 63 height 8
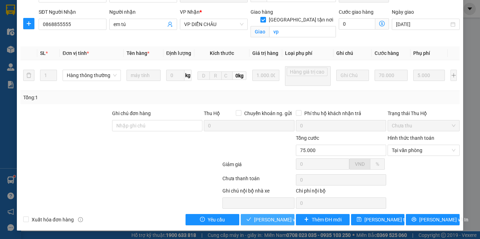
drag, startPoint x: 280, startPoint y: 221, endPoint x: 214, endPoint y: 189, distance: 72.8
click at [279, 220] on span "[PERSON_NAME] và Giao hàng" at bounding box center [288, 220] width 68 height 8
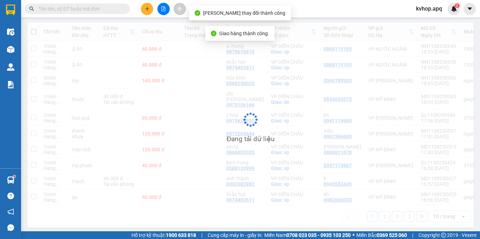
scroll to position [77, 0]
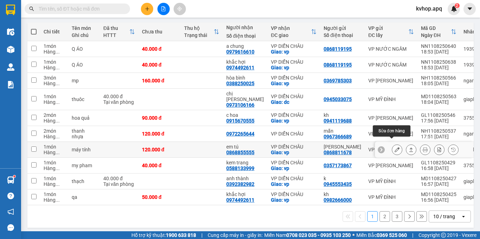
click at [395, 147] on icon at bounding box center [397, 149] width 5 height 5
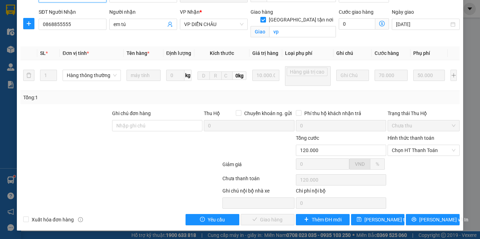
scroll to position [82, 0]
drag, startPoint x: 426, startPoint y: 151, endPoint x: 419, endPoint y: 158, distance: 10.5
click at [425, 151] on span "Chọn HT Thanh Toán" at bounding box center [424, 150] width 64 height 11
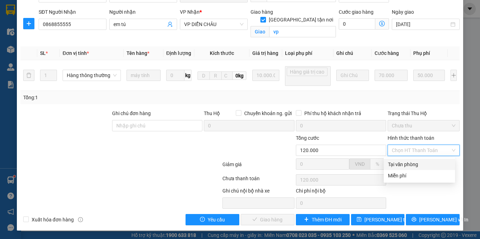
click at [403, 166] on div "Tại văn phòng" at bounding box center [419, 164] width 63 height 8
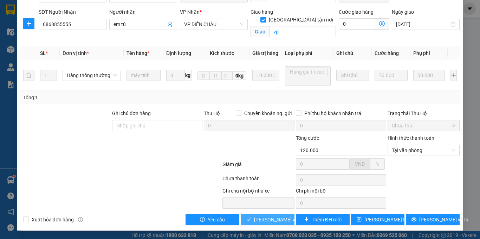
drag, startPoint x: 267, startPoint y: 220, endPoint x: 222, endPoint y: 202, distance: 49.3
click at [266, 218] on span "[PERSON_NAME] và Giao hàng" at bounding box center [288, 220] width 68 height 8
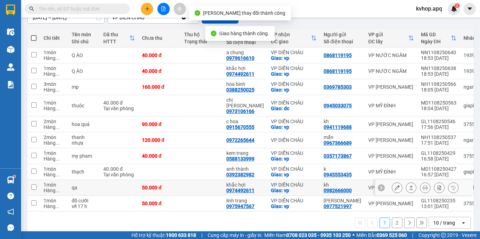
scroll to position [77, 0]
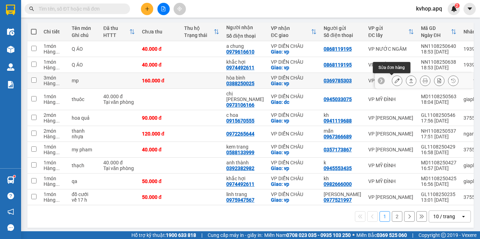
click at [393, 78] on button at bounding box center [398, 81] width 10 height 12
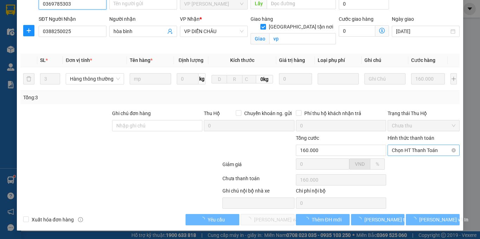
scroll to position [67, 0]
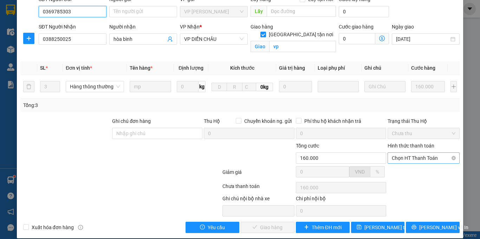
click at [408, 153] on span "Chọn HT Thanh Toán" at bounding box center [424, 158] width 64 height 11
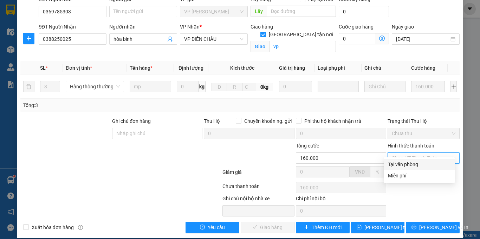
drag, startPoint x: 405, startPoint y: 166, endPoint x: 313, endPoint y: 197, distance: 97.4
click at [404, 166] on div "Tại văn phòng" at bounding box center [419, 164] width 63 height 8
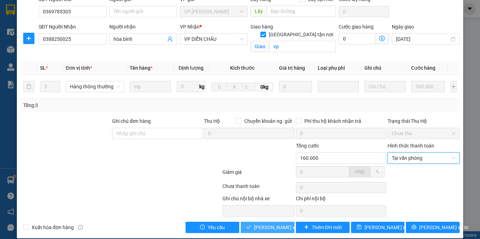
drag, startPoint x: 253, startPoint y: 222, endPoint x: 242, endPoint y: 211, distance: 15.4
click at [254, 223] on span "[PERSON_NAME] và Giao hàng" at bounding box center [288, 227] width 68 height 8
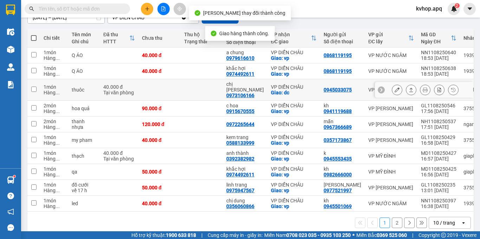
scroll to position [77, 0]
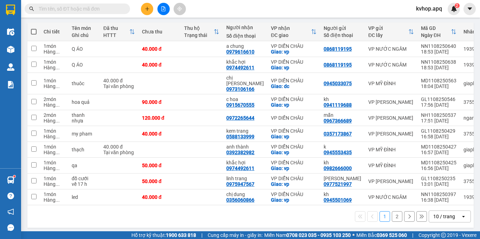
click at [392, 212] on button "2" at bounding box center [397, 216] width 11 height 11
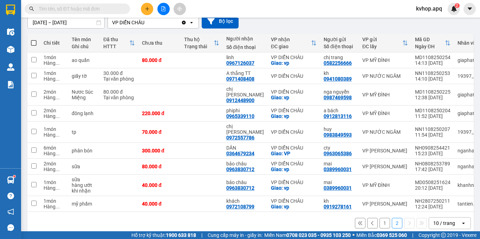
scroll to position [66, 0]
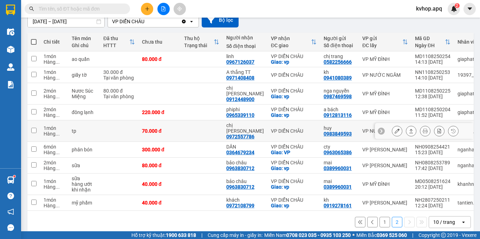
click at [395, 128] on icon at bounding box center [397, 130] width 5 height 5
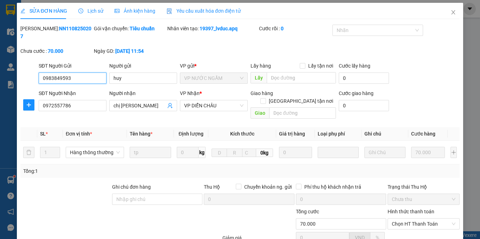
scroll to position [59, 0]
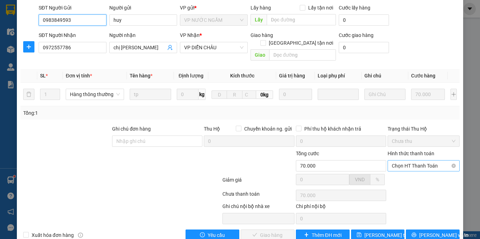
click at [409, 160] on span "Chọn HT Thanh Toán" at bounding box center [424, 165] width 64 height 11
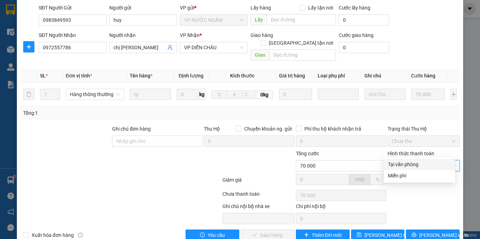
drag, startPoint x: 408, startPoint y: 155, endPoint x: 392, endPoint y: 169, distance: 21.8
click at [403, 164] on div "Tại văn phòng" at bounding box center [419, 164] width 71 height 11
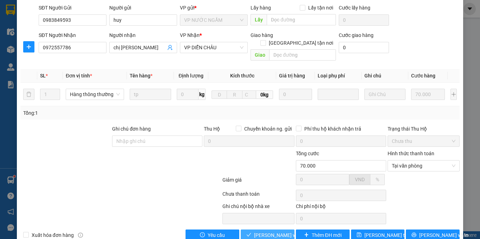
click at [276, 231] on span "[PERSON_NAME] và Giao hàng" at bounding box center [288, 235] width 68 height 8
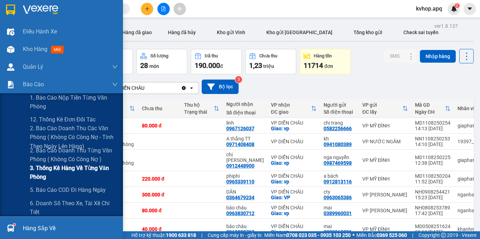
drag, startPoint x: 48, startPoint y: 169, endPoint x: 73, endPoint y: 160, distance: 26.9
click at [48, 169] on span "3. Thống kê hàng về từng văn phòng" at bounding box center [74, 173] width 88 height 18
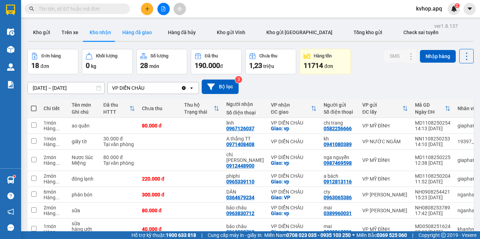
click at [139, 37] on button "Hàng đã giao" at bounding box center [137, 32] width 41 height 17
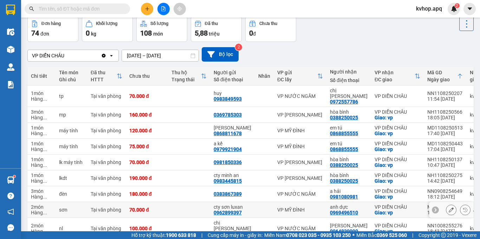
scroll to position [77, 0]
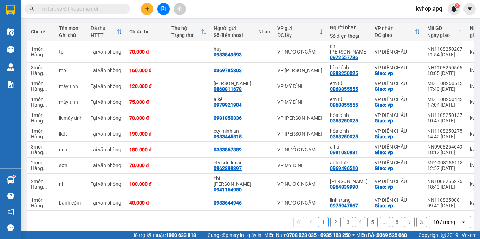
click at [65, 11] on input "text" at bounding box center [80, 9] width 83 height 8
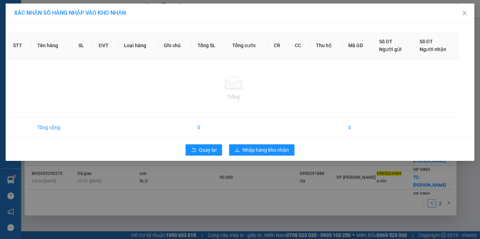
type input "0985024484"
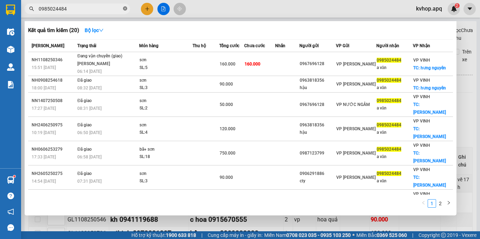
click at [126, 8] on span "0985024484" at bounding box center [78, 9] width 106 height 11
click at [126, 9] on icon "close-circle" at bounding box center [125, 8] width 4 height 4
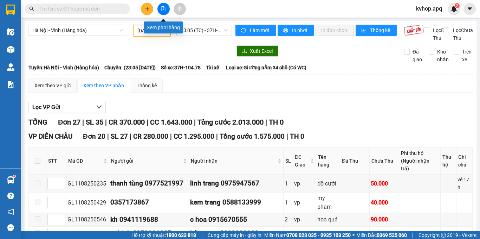
click at [164, 8] on icon "file-add" at bounding box center [163, 8] width 5 height 5
click at [197, 33] on span "23:05 (TC) - 37H-104.78" at bounding box center [204, 30] width 47 height 11
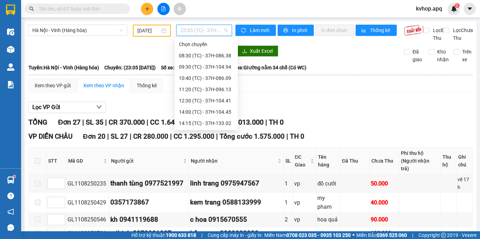
scroll to position [79, 0]
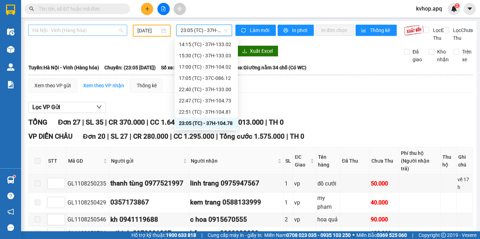
click at [64, 30] on span "Hà Nội - Vinh (Hàng hóa)" at bounding box center [77, 30] width 91 height 11
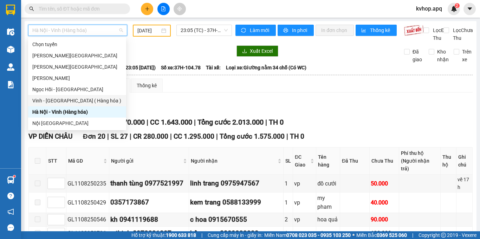
click at [59, 100] on div "Vinh - [GEOGRAPHIC_DATA] ( Hàng hóa )" at bounding box center [77, 101] width 90 height 8
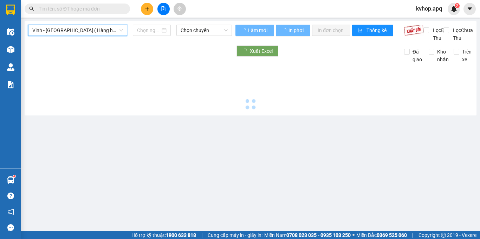
type input "[DATE]"
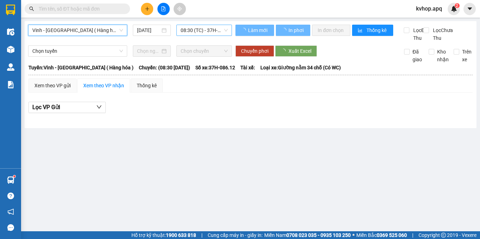
click at [202, 26] on span "08:30 (TC) - 37H-086.12" at bounding box center [204, 30] width 47 height 11
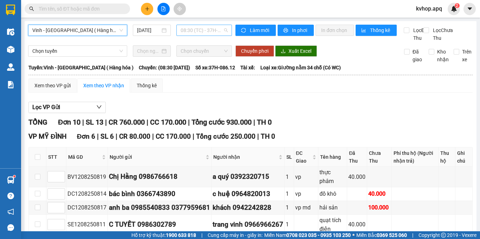
scroll to position [11, 0]
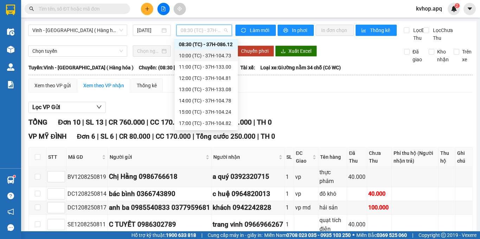
click at [209, 53] on div "10:00 (TC) - 37H-104.73" at bounding box center [206, 56] width 55 height 8
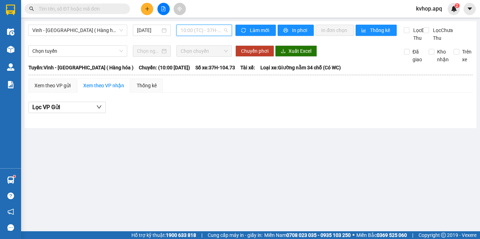
click at [214, 34] on span "10:00 (TC) - 37H-104.73" at bounding box center [204, 30] width 47 height 11
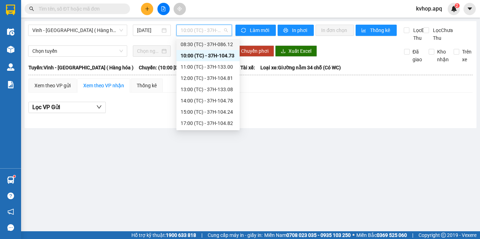
click at [219, 43] on div "08:30 (TC) - 37H-086.12" at bounding box center [208, 44] width 55 height 8
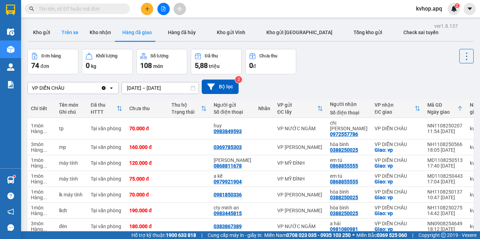
click at [66, 34] on button "Trên xe" at bounding box center [70, 32] width 28 height 17
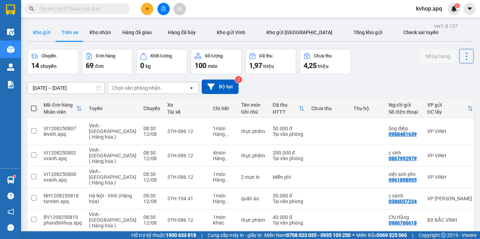
click at [49, 34] on button "Kho gửi" at bounding box center [41, 32] width 28 height 17
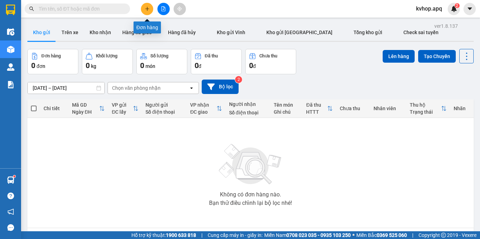
click at [149, 11] on icon "plus" at bounding box center [147, 8] width 5 height 5
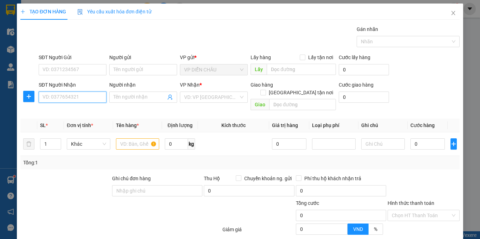
click at [74, 96] on input "SĐT Người Nhận" at bounding box center [73, 96] width 68 height 11
type input "0946113355"
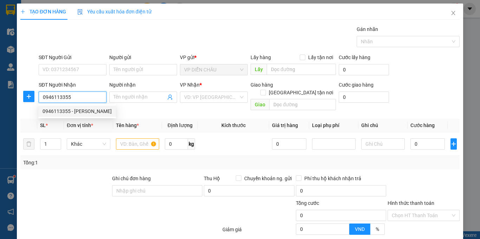
click at [72, 107] on div "0946113355 - anh vinh" at bounding box center [77, 111] width 78 height 11
type input "anh vinh"
checkbox input "true"
type input "vp"
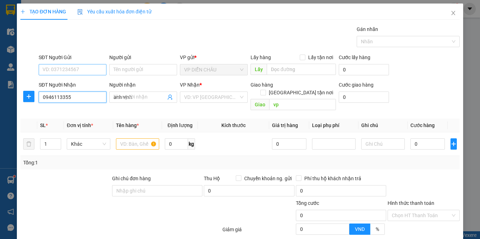
type input "0946113355"
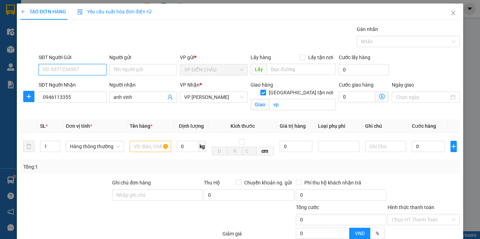
click at [86, 71] on input "SĐT Người Gửi" at bounding box center [73, 69] width 68 height 11
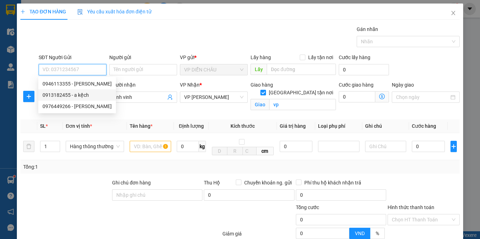
click at [79, 93] on div "0913182455 - a kệch" at bounding box center [77, 95] width 69 height 8
type input "0913182455"
type input "a kệch"
checkbox input "true"
type input "vp dc"
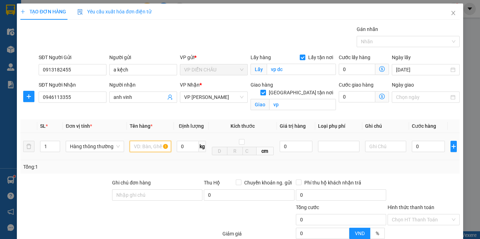
click at [142, 148] on input "text" at bounding box center [151, 146] width 42 height 11
type input "phụ tùng"
type input "2"
click at [58, 142] on span "up" at bounding box center [56, 144] width 4 height 4
click at [412, 147] on input "0" at bounding box center [428, 146] width 33 height 11
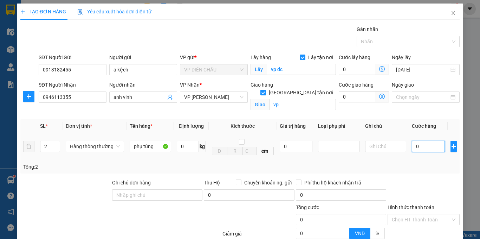
type input "1"
type input "14"
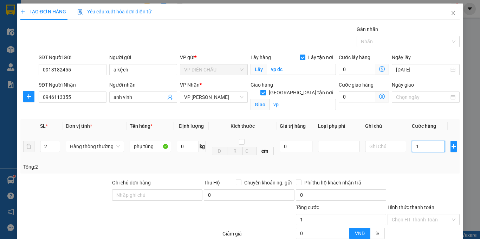
type input "14"
type input "140"
type input "1.400"
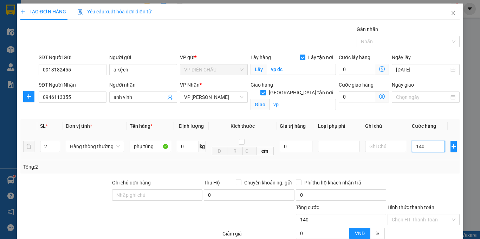
type input "1.400"
type input "14.000"
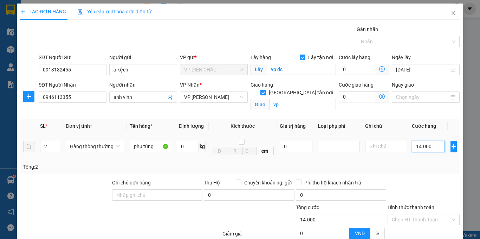
type input "140.000"
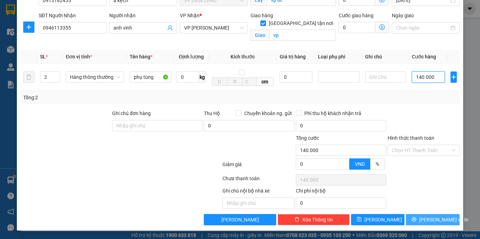
type input "140.000"
click at [420, 221] on button "[PERSON_NAME] và In" at bounding box center [433, 219] width 54 height 11
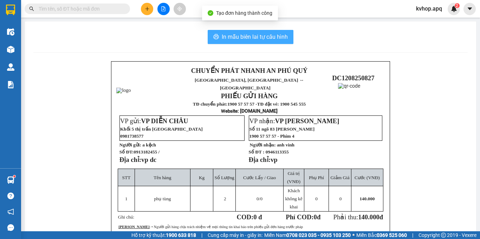
click at [268, 41] on span "In mẫu biên lai tự cấu hình" at bounding box center [255, 36] width 66 height 9
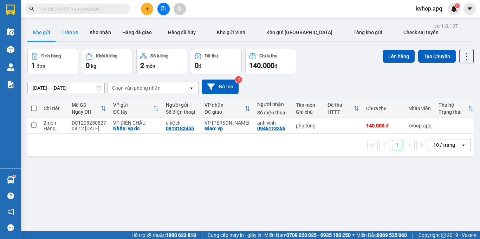
click at [79, 32] on button "Trên xe" at bounding box center [70, 32] width 28 height 17
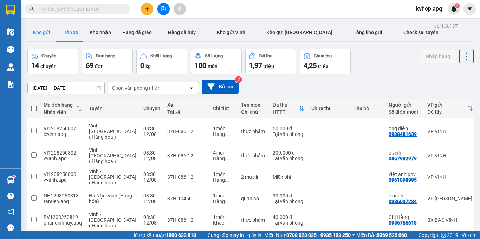
click at [42, 39] on button "Kho gửi" at bounding box center [41, 32] width 28 height 17
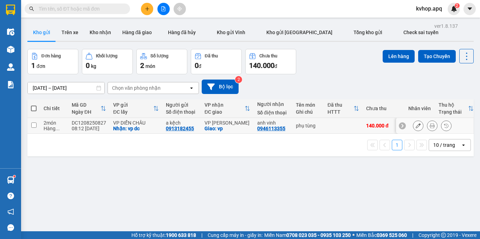
click at [36, 126] on input "checkbox" at bounding box center [33, 124] width 5 height 5
checkbox input "true"
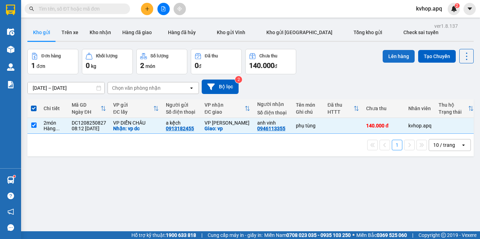
click at [401, 60] on button "Lên hàng" at bounding box center [399, 56] width 32 height 13
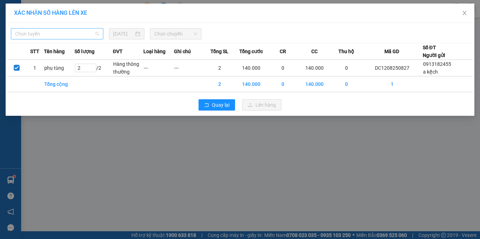
click at [60, 37] on span "Chọn tuyến" at bounding box center [57, 33] width 84 height 11
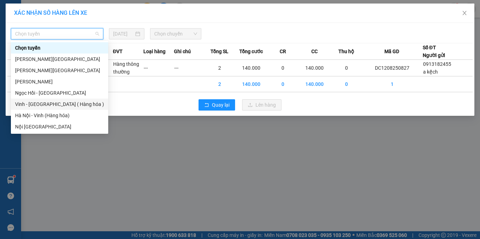
click at [39, 103] on div "Vinh - [GEOGRAPHIC_DATA] ( Hàng hóa )" at bounding box center [59, 104] width 89 height 8
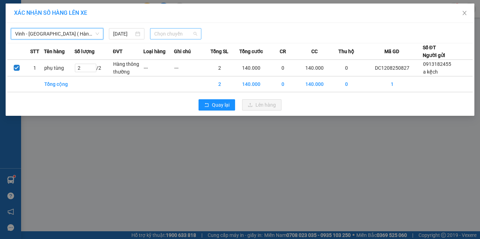
click at [159, 34] on span "Chọn chuyến" at bounding box center [175, 33] width 43 height 11
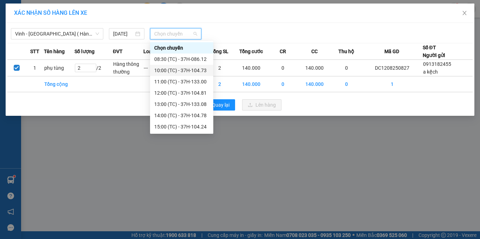
click at [192, 70] on div "10:00 (TC) - 37H-104.73" at bounding box center [181, 70] width 55 height 8
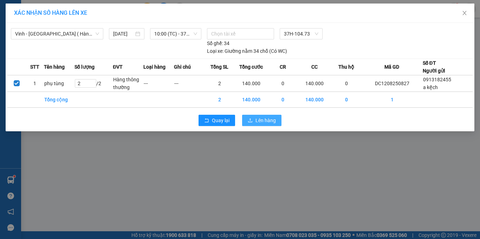
click at [255, 118] on button "Lên hàng" at bounding box center [261, 120] width 39 height 11
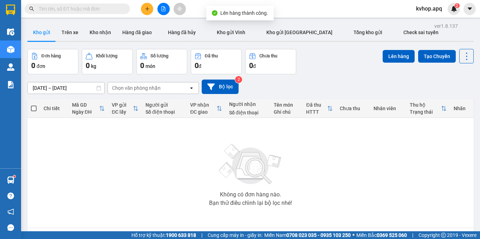
drag, startPoint x: 68, startPoint y: 33, endPoint x: 70, endPoint y: 43, distance: 9.7
click at [68, 33] on button "Trên xe" at bounding box center [70, 32] width 28 height 17
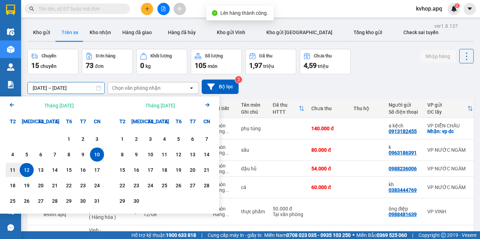
click at [46, 84] on input "[DATE] – [DATE]" at bounding box center [66, 87] width 77 height 11
click at [27, 169] on div "12" at bounding box center [27, 170] width 10 height 8
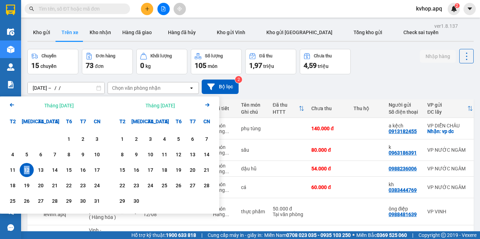
drag, startPoint x: 27, startPoint y: 169, endPoint x: 28, endPoint y: 155, distance: 14.1
click at [27, 168] on div "12" at bounding box center [27, 170] width 10 height 8
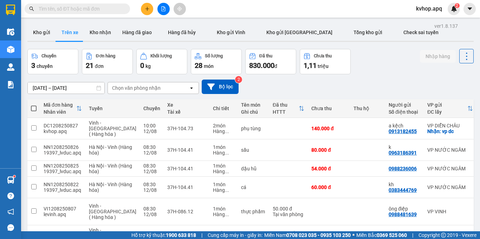
click at [163, 83] on div "Chọn văn phòng nhận" at bounding box center [148, 87] width 81 height 11
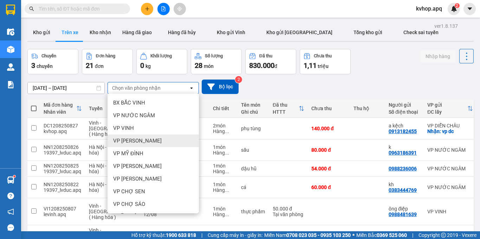
scroll to position [101, 0]
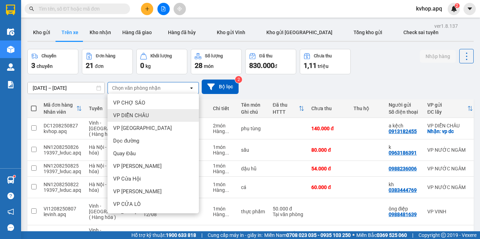
click at [141, 115] on span "VP DIỄN CHÂU" at bounding box center [131, 115] width 36 height 7
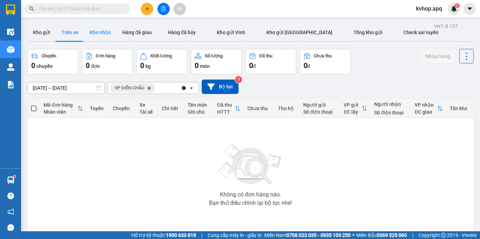
click at [112, 26] on button "Kho nhận" at bounding box center [100, 32] width 33 height 17
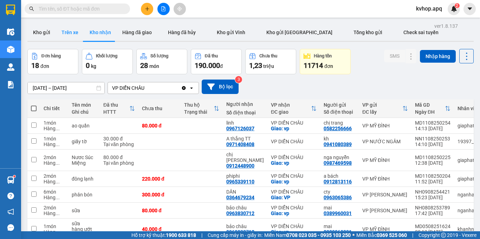
click at [62, 33] on button "Trên xe" at bounding box center [70, 32] width 28 height 17
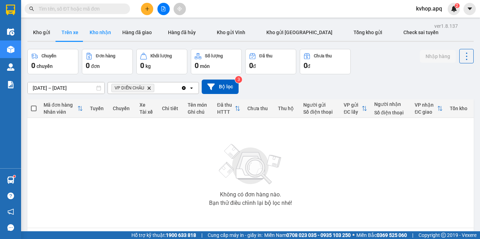
drag, startPoint x: 118, startPoint y: 36, endPoint x: 109, endPoint y: 34, distance: 9.3
click at [111, 35] on div "Kho gửi Trên xe Kho nhận Hàng đã giao Hàng đã hủy Kho gửi Vinh Kho gửi Hà Nội T…" at bounding box center [250, 33] width 447 height 19
click at [108, 34] on button "Kho nhận" at bounding box center [100, 32] width 33 height 17
type input "[DATE] – [DATE]"
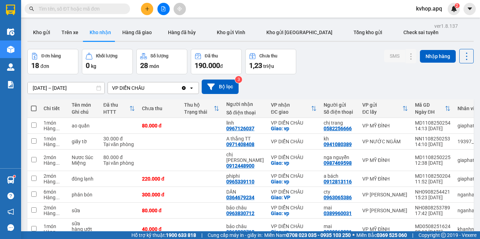
scroll to position [51, 0]
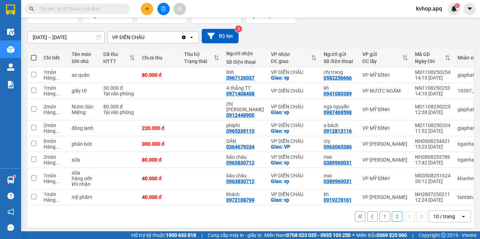
click at [380, 214] on button "1" at bounding box center [385, 216] width 11 height 11
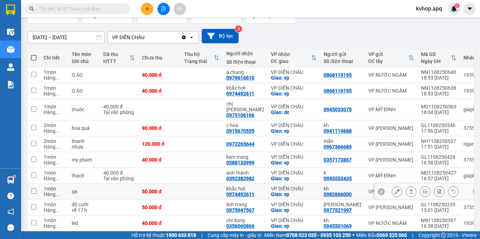
scroll to position [77, 0]
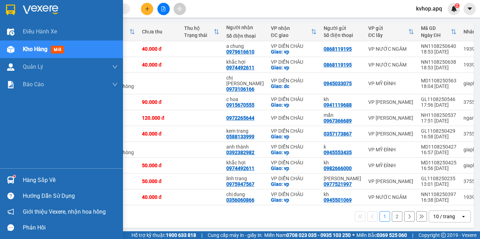
click at [380, 211] on button "1" at bounding box center [385, 216] width 11 height 11
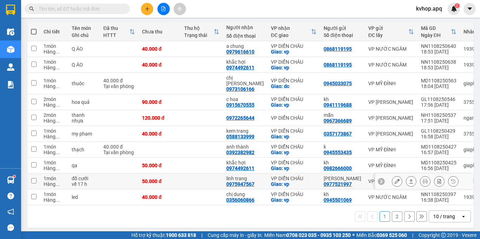
scroll to position [0, 0]
